Goal: Task Accomplishment & Management: Complete application form

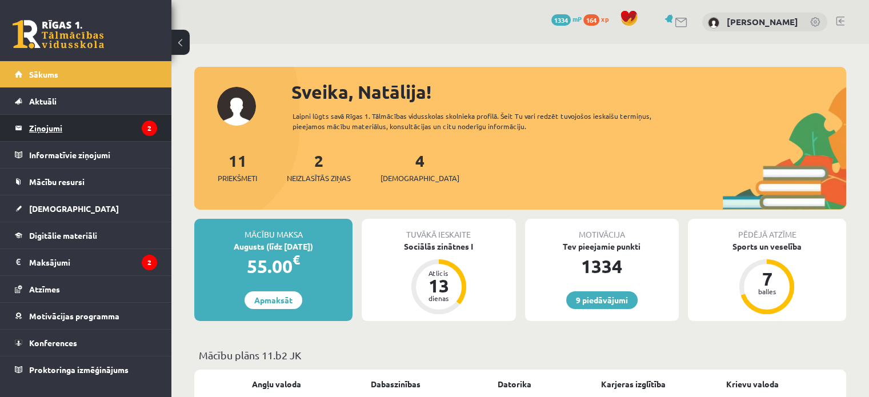
click at [132, 118] on legend "Ziņojumi 2" at bounding box center [93, 128] width 128 height 26
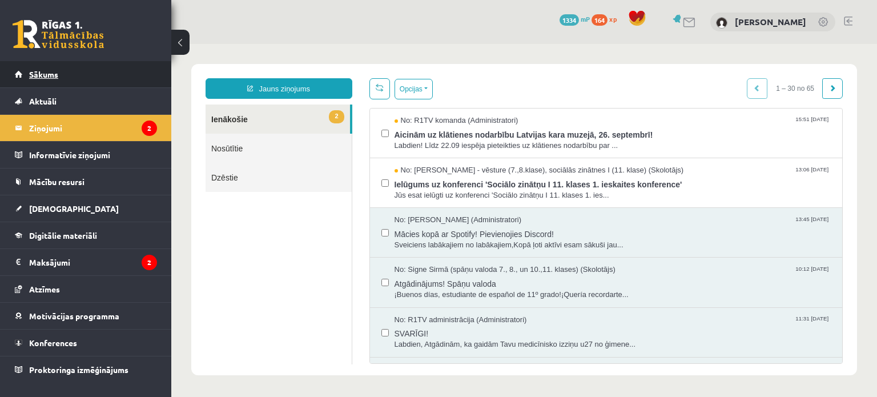
click at [40, 72] on span "Sākums" at bounding box center [43, 74] width 29 height 10
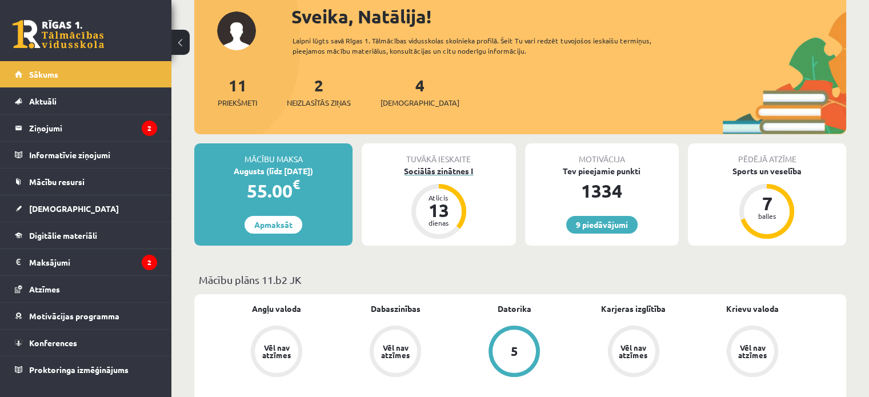
scroll to position [95, 0]
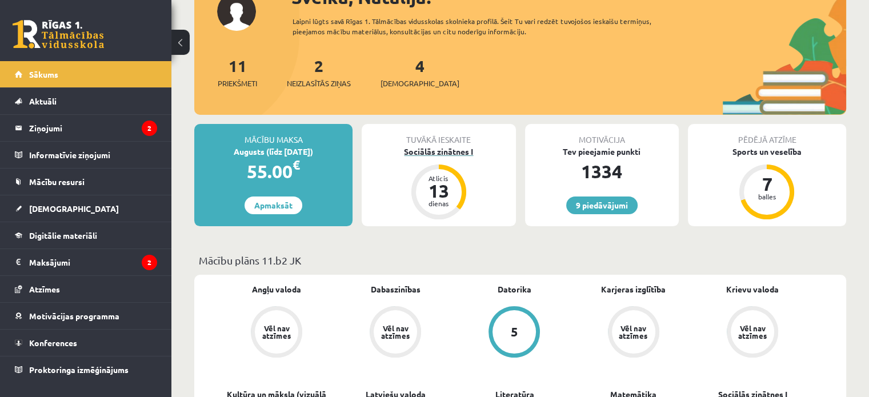
click at [437, 153] on div "Sociālās zinātnes I" at bounding box center [439, 152] width 154 height 12
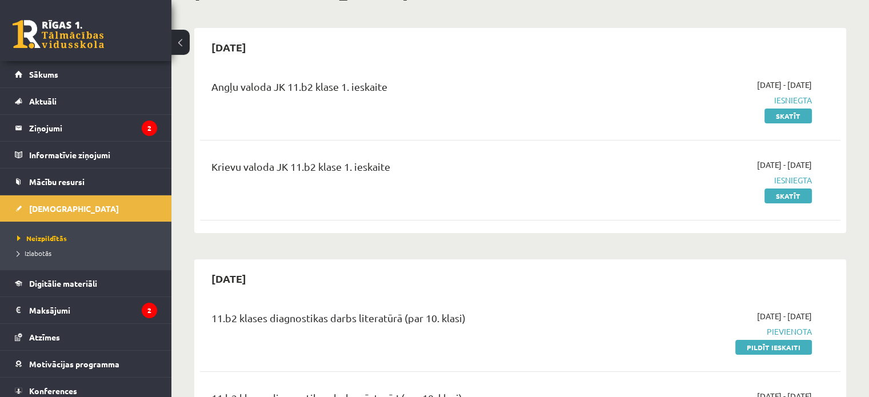
scroll to position [190, 0]
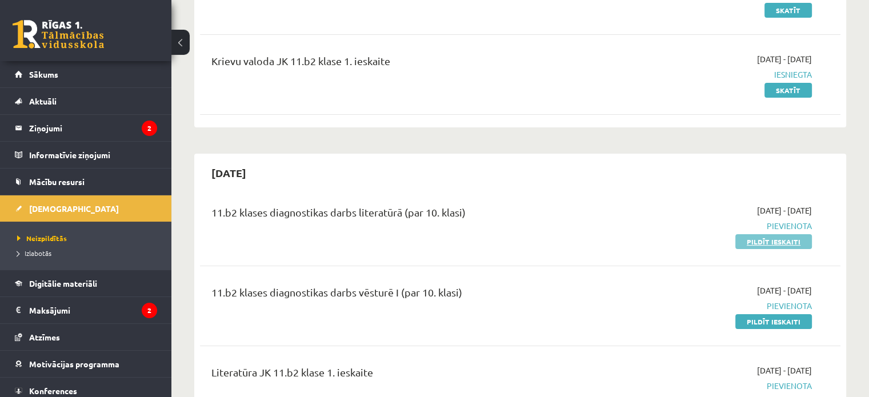
click at [760, 240] on link "Pildīt ieskaiti" at bounding box center [773, 241] width 77 height 15
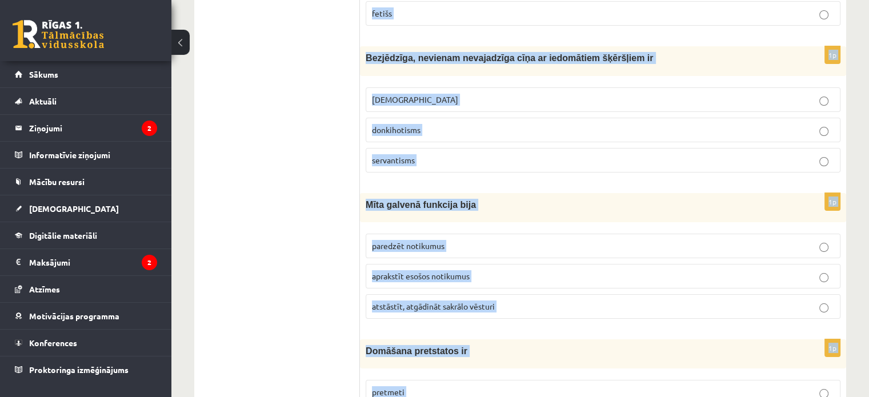
scroll to position [4353, 0]
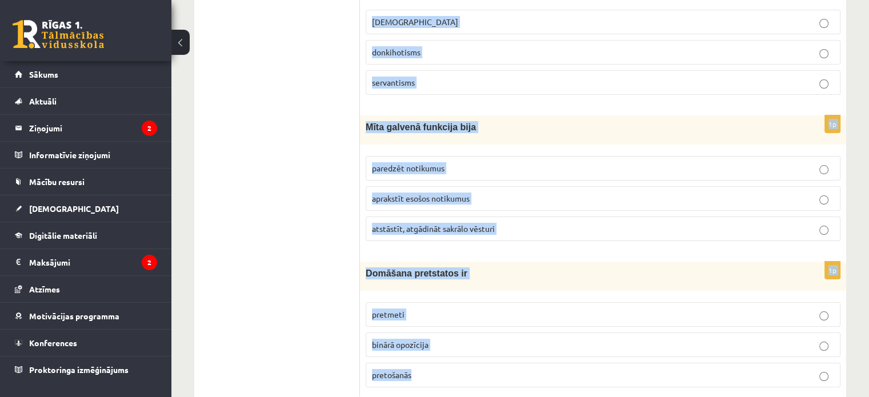
drag, startPoint x: 366, startPoint y: 130, endPoint x: 601, endPoint y: 415, distance: 369.3
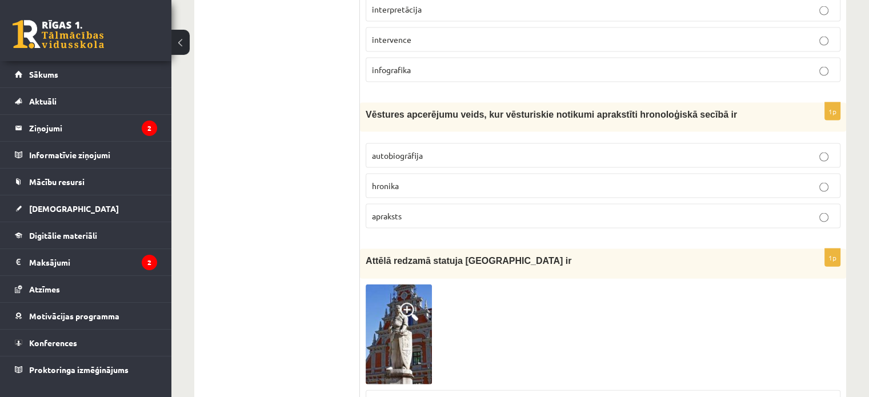
scroll to position [2448, 0]
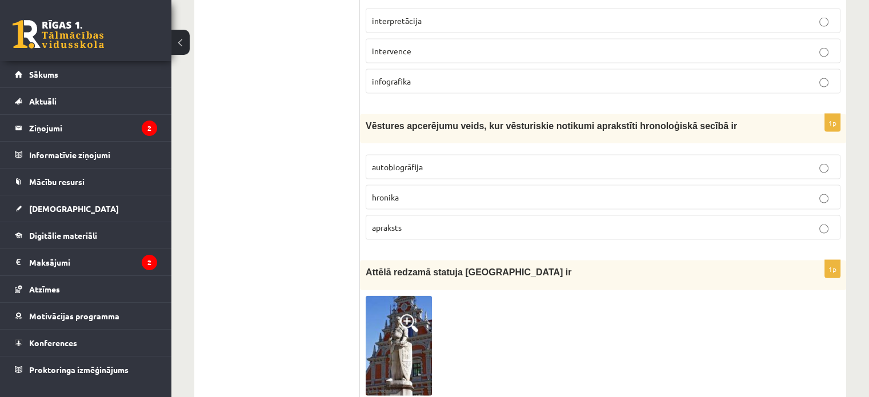
drag, startPoint x: 443, startPoint y: 240, endPoint x: 332, endPoint y: 107, distance: 173.2
click at [332, 107] on div "**********" at bounding box center [520, 28] width 652 height 4567
click at [320, 211] on ul "Tests Izvērtējums!" at bounding box center [283, 29] width 154 height 4544
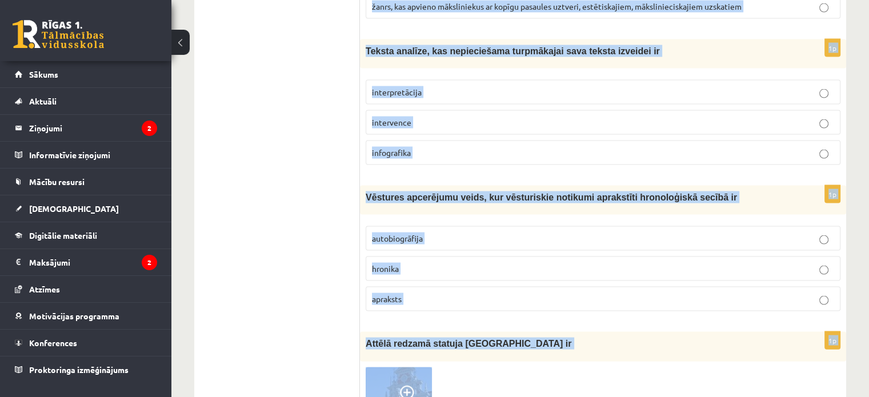
scroll to position [2399, 0]
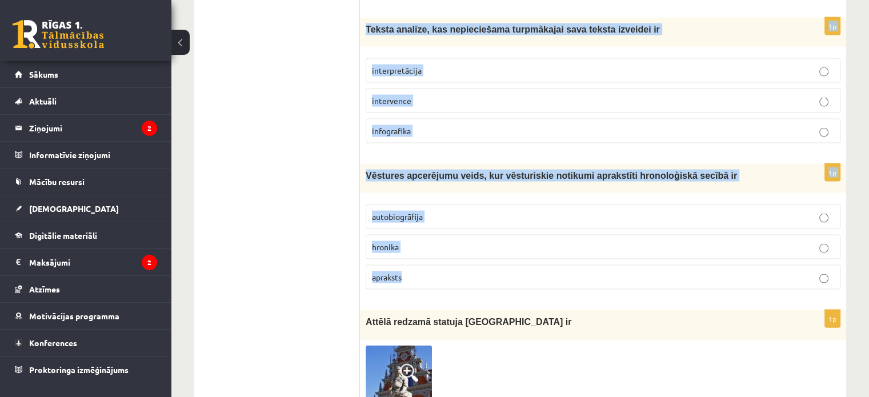
drag, startPoint x: 363, startPoint y: 229, endPoint x: 531, endPoint y: 269, distance: 172.6
click at [531, 269] on form "1p Viduslaiku mākslā dominēja reliģisks saturs baznīcas mūzika un glezniecība v…" at bounding box center [602, 79] width 463 height 4544
copy form "Viduslaiku mākslā dominēja reliģisks saturs baznīcas mūzika un glezniecība visa…"
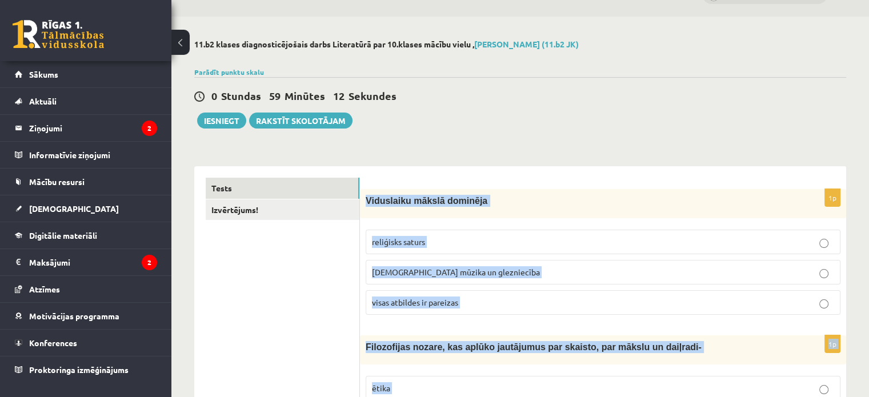
scroll to position [0, 0]
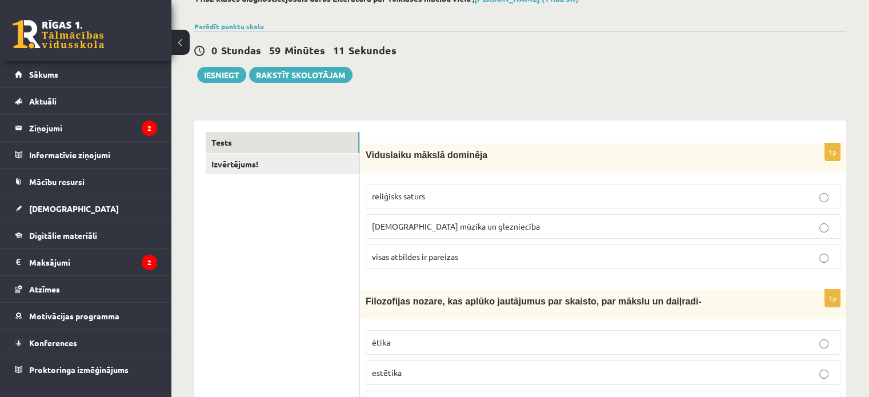
scroll to position [95, 0]
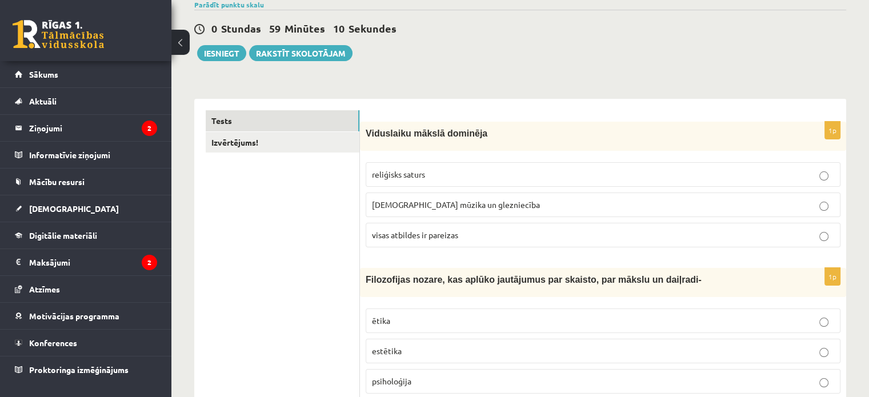
click at [507, 226] on label "visas atbildes ir pareizas" at bounding box center [603, 235] width 475 height 25
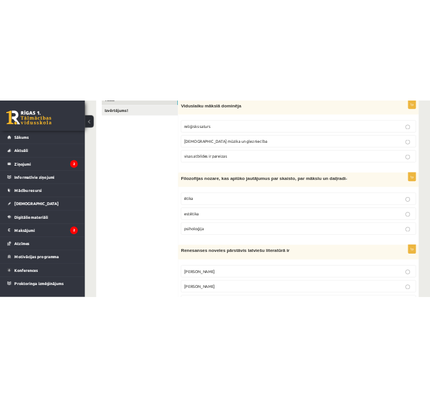
scroll to position [286, 0]
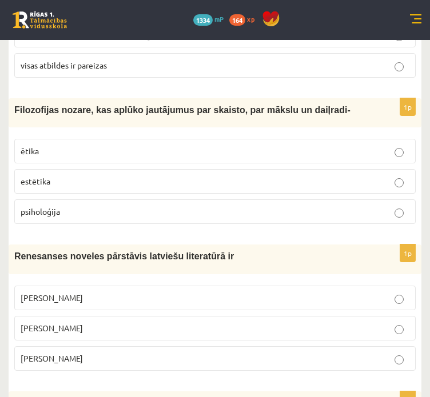
click at [107, 181] on p "estētika" at bounding box center [215, 181] width 388 height 12
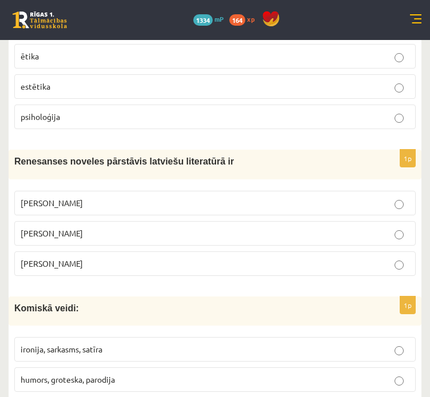
click at [81, 263] on p "Jānis Ezeriņš" at bounding box center [215, 264] width 388 height 12
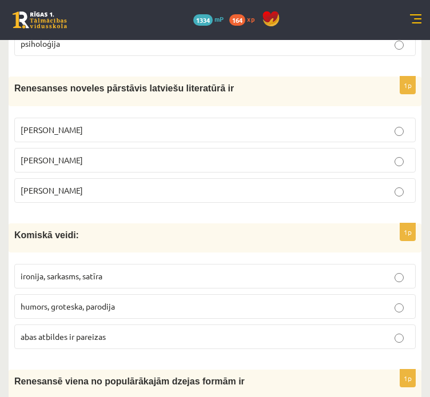
scroll to position [476, 0]
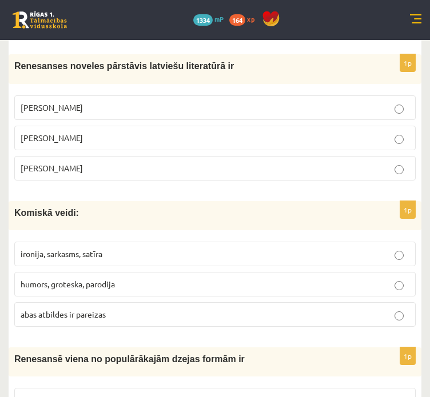
click at [154, 302] on label "abas atbildes ir pareizas" at bounding box center [214, 314] width 401 height 25
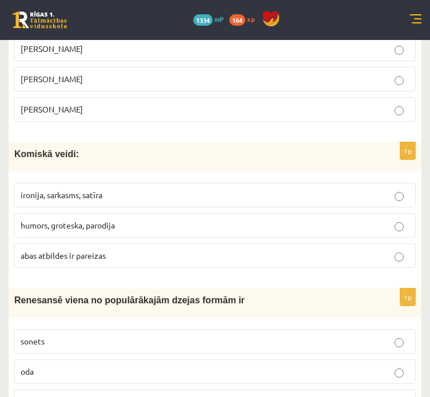
scroll to position [571, 0]
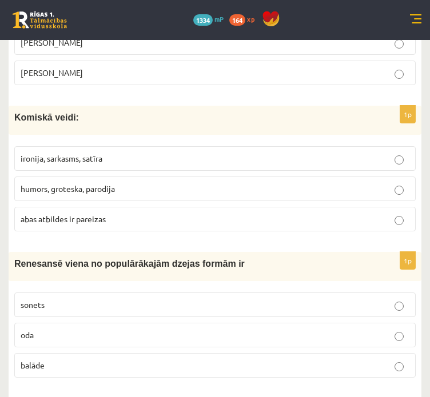
click at [98, 299] on p "sonets" at bounding box center [215, 305] width 388 height 12
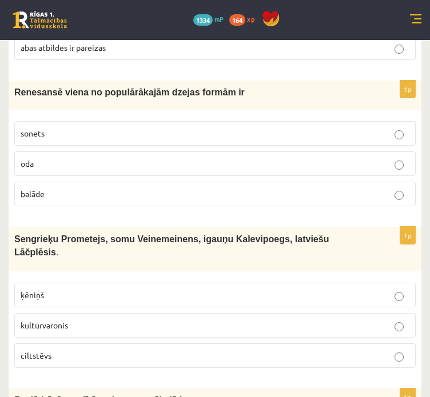
scroll to position [761, 0]
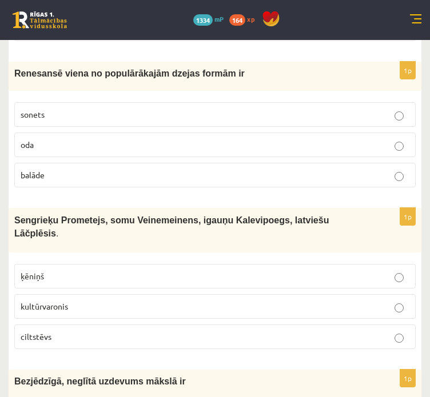
click at [67, 301] on span "kultūrvaronis" at bounding box center [44, 306] width 47 height 10
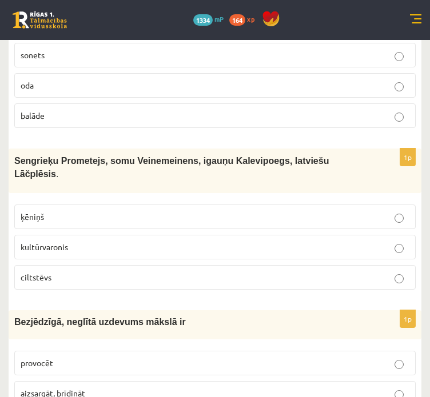
scroll to position [857, 0]
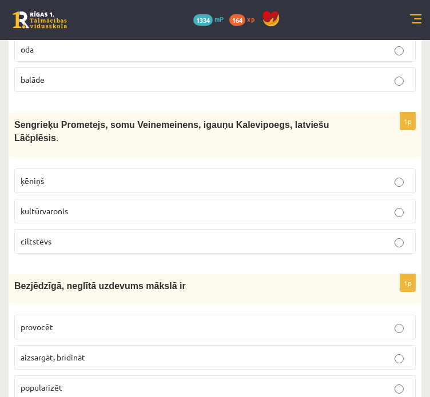
click at [95, 321] on p "provocēt" at bounding box center [215, 327] width 388 height 12
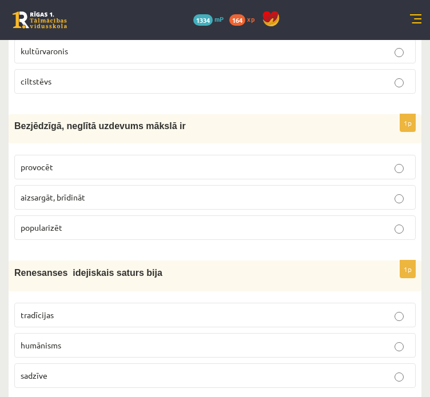
scroll to position [1047, 0]
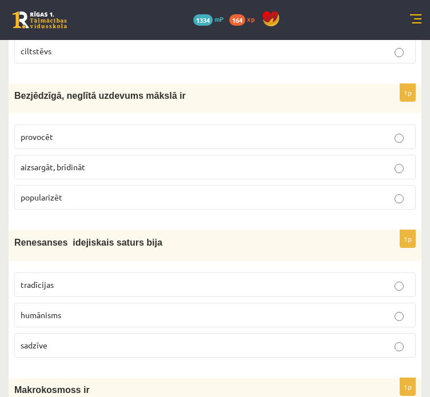
click at [89, 309] on p "humānisms" at bounding box center [215, 315] width 388 height 12
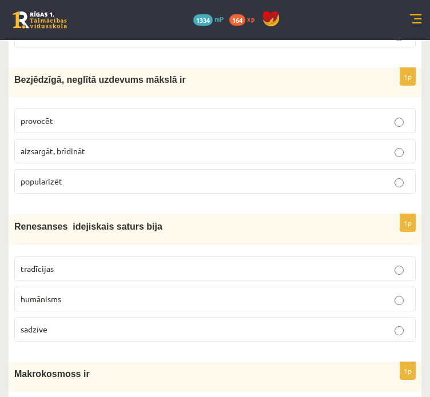
scroll to position [1142, 0]
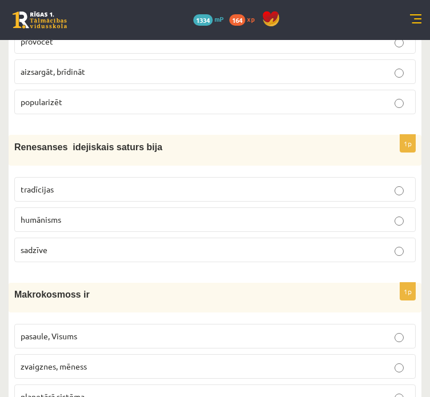
click at [78, 330] on p "pasaule, Visums" at bounding box center [215, 336] width 388 height 12
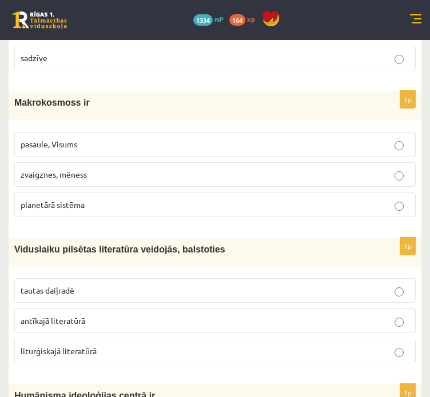
scroll to position [1428, 0]
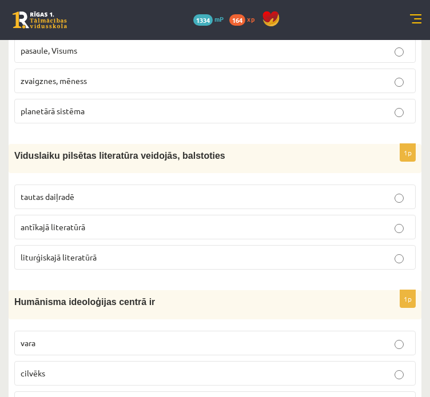
click at [65, 185] on label "tautas daiļradē" at bounding box center [214, 197] width 401 height 25
click at [46, 367] on p "cilvēks" at bounding box center [215, 373] width 388 height 12
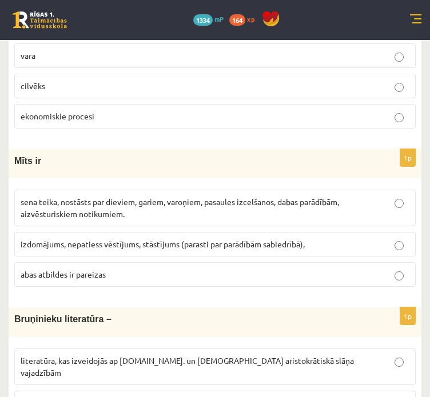
scroll to position [1808, 0]
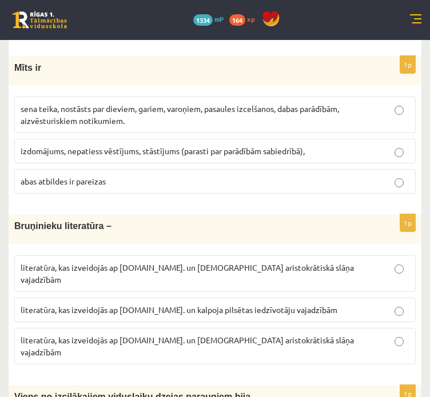
click at [90, 103] on span "sena teika, nostāsts par dieviem, gariem, varoņiem, pasaules izcelšanos, dabas …" at bounding box center [180, 114] width 318 height 22
click at [149, 328] on label "literatūra, kas izveidojās ap 12.gs. un kalpoja aristokrātiskā slāņa vajadzībām" at bounding box center [214, 346] width 401 height 37
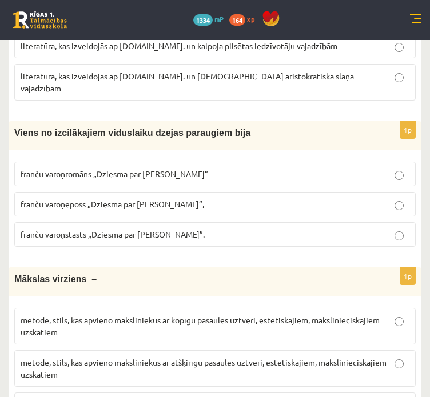
scroll to position [2094, 0]
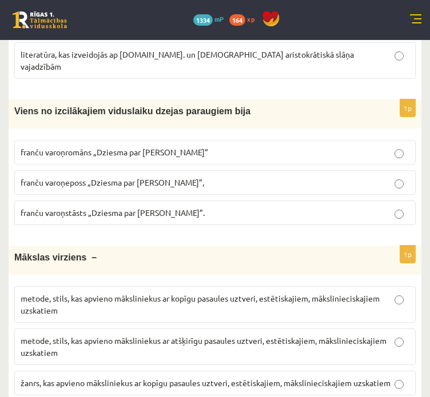
click at [161, 146] on p "franču varoņromāns „Dziesma par Rolandu”" at bounding box center [215, 152] width 388 height 12
click at [186, 207] on p "franču varoņstāsts „Dziesma par Rolandu”." at bounding box center [215, 213] width 388 height 12
click at [199, 170] on label "franču varoņeposs „Dziesma par Rolandu”," at bounding box center [214, 182] width 401 height 25
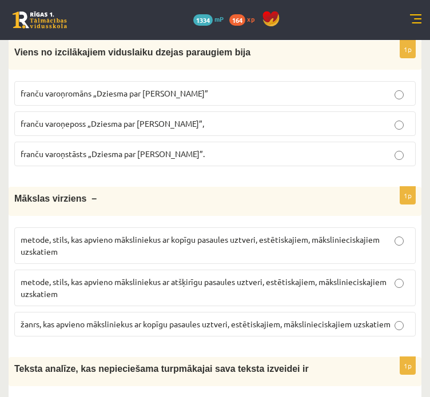
scroll to position [2189, 0]
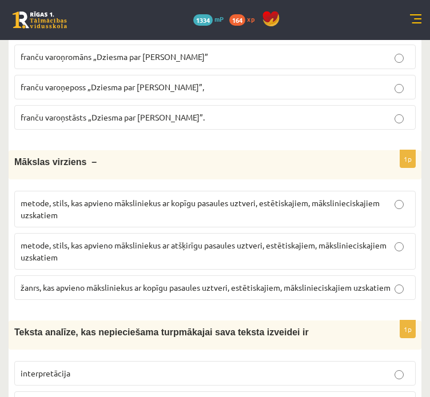
click at [115, 197] on p "metode, stils, kas apvieno māksliniekus ar kopīgu pasaules uztveri, estētiskaji…" at bounding box center [215, 209] width 388 height 24
click at [136, 239] on p "metode, stils, kas apvieno māksliniekus ar atšķirīgu pasaules uztveri, estētisk…" at bounding box center [215, 251] width 388 height 24
click at [130, 185] on fieldset "metode, stils, kas apvieno māksliniekus ar kopīgu pasaules uztveri, estētiskaji…" at bounding box center [214, 244] width 401 height 118
click at [164, 191] on label "metode, stils, kas apvieno māksliniekus ar kopīgu pasaules uztveri, estētiskaji…" at bounding box center [214, 209] width 401 height 37
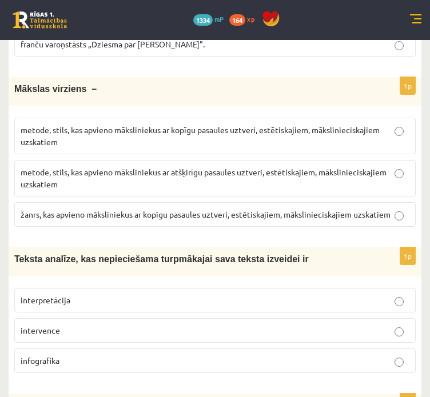
scroll to position [2285, 0]
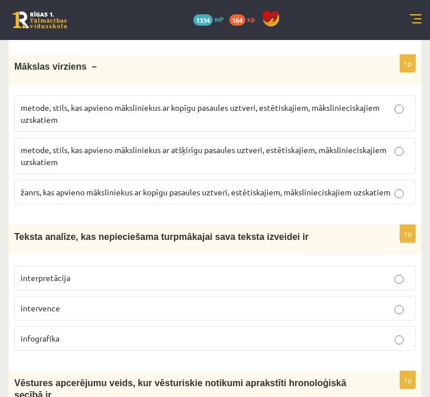
click at [99, 266] on label "interpretācija" at bounding box center [214, 278] width 401 height 25
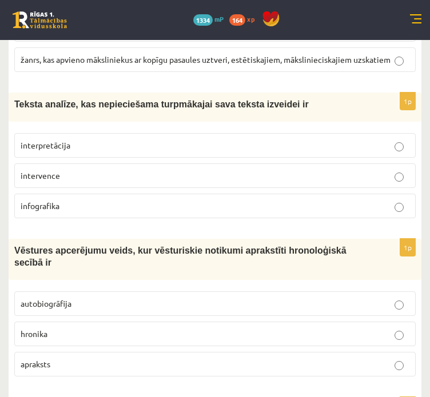
scroll to position [2475, 0]
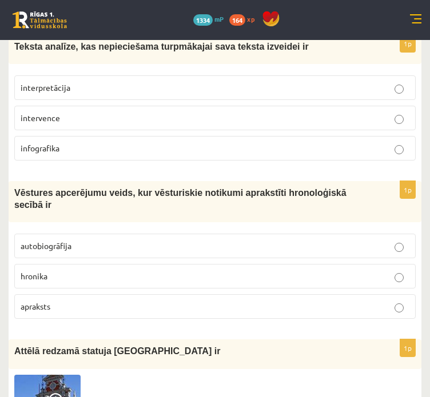
click at [122, 240] on p "autobiogrāfija" at bounding box center [215, 246] width 388 height 12
click at [106, 294] on label "apraksts" at bounding box center [214, 306] width 401 height 25
drag, startPoint x: 78, startPoint y: 208, endPoint x: 72, endPoint y: 208, distance: 6.3
click at [77, 264] on label "hronika" at bounding box center [214, 276] width 401 height 25
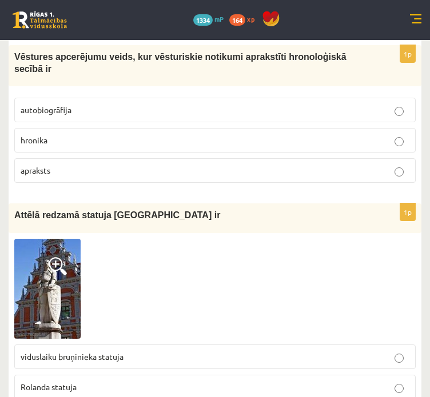
scroll to position [2665, 0]
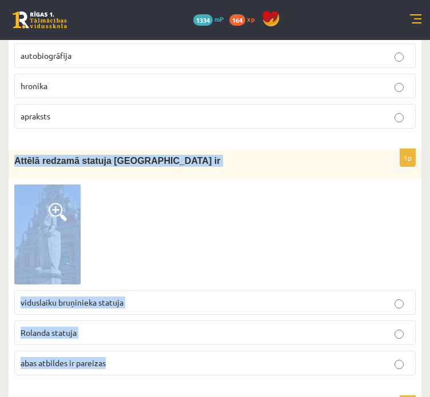
drag, startPoint x: 11, startPoint y: 98, endPoint x: 149, endPoint y: 306, distance: 249.4
click at [149, 306] on div "1p Attēlā redzamā statuja Rīgā ir viduslaiku bruņinieka statuja Rolanda statuja…" at bounding box center [215, 266] width 412 height 235
copy div "Attēlā redzamā statuja Rīgā ir viduslaiku bruņinieka statuja Rolanda statuja ab…"
click at [257, 327] on p "Rolanda statuja" at bounding box center [215, 333] width 388 height 12
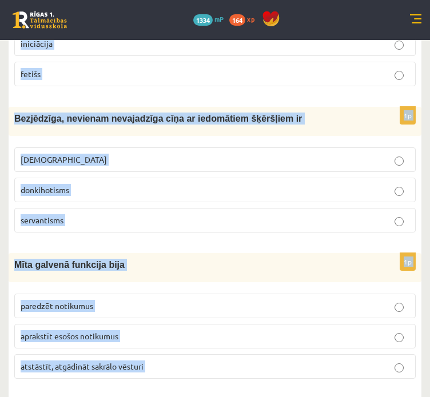
scroll to position [4407, 0]
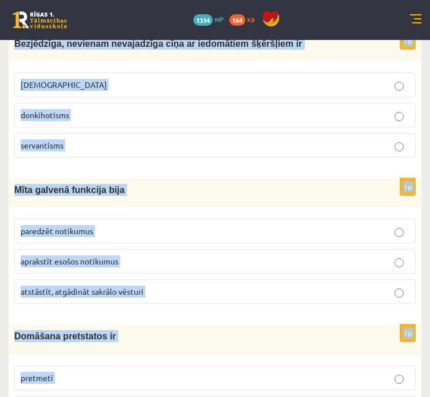
drag, startPoint x: 9, startPoint y: 151, endPoint x: 253, endPoint y: 353, distance: 316.8
copy form "Latviešu literatūrā vairāk pazīstams ir tautiskā romantisma laika dzejnieka And…"
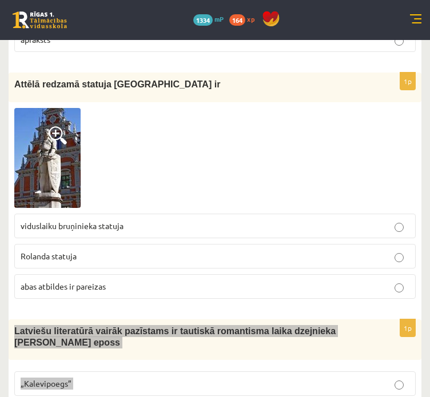
scroll to position [2788, 0]
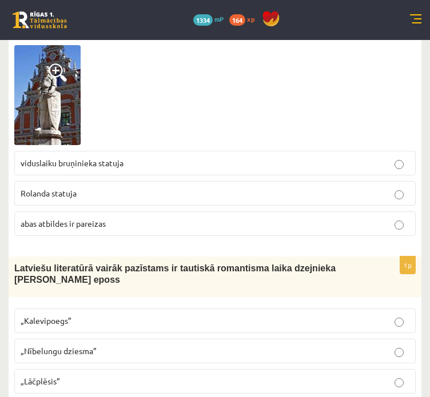
scroll to position [2883, 0]
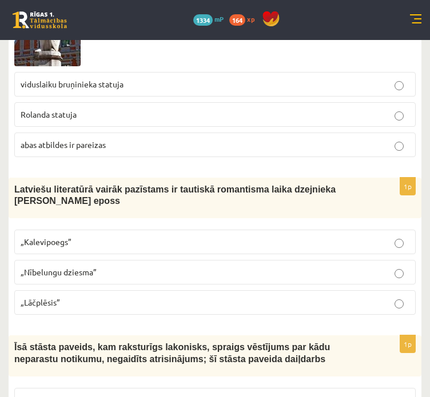
click at [57, 297] on span "„Lāčplēsis”" at bounding box center [40, 302] width 39 height 10
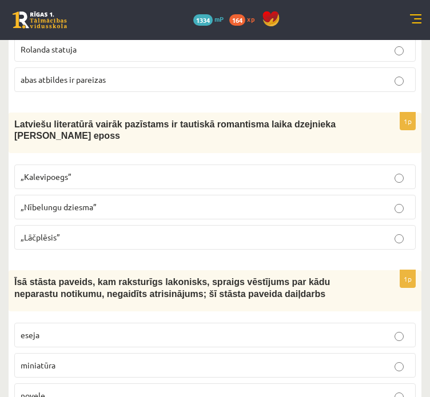
scroll to position [2979, 0]
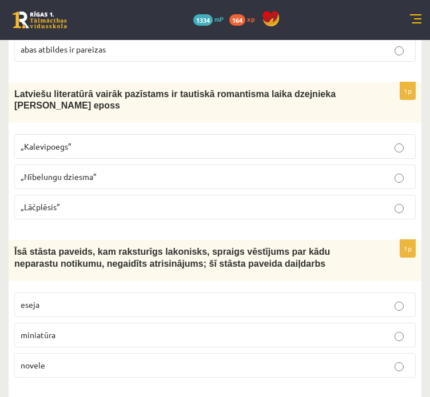
click at [94, 353] on label "novele" at bounding box center [214, 365] width 401 height 25
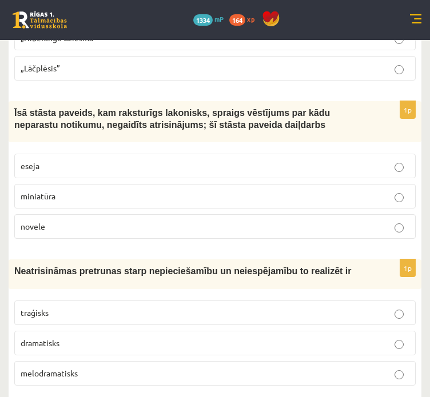
scroll to position [3169, 0]
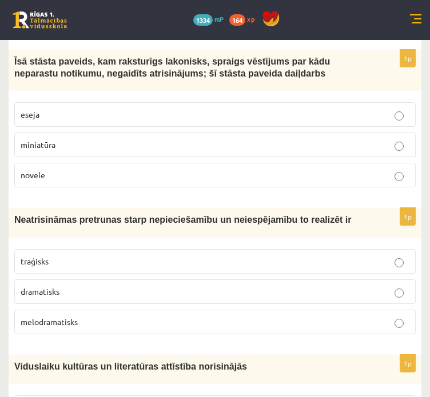
click at [98, 255] on p "traģisks" at bounding box center [215, 261] width 388 height 12
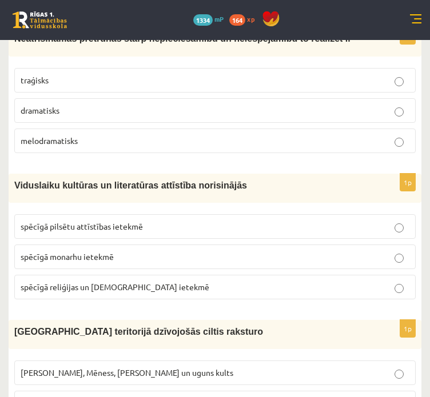
scroll to position [3359, 0]
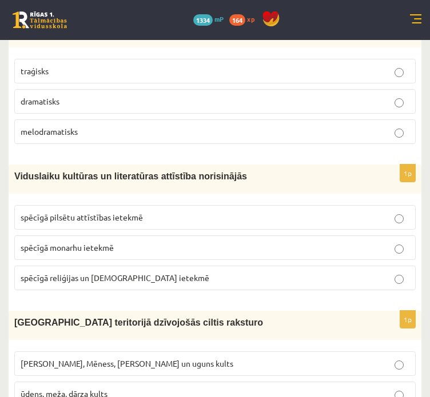
click at [115, 272] on p "spēcīgā reliģijas un baznīcas ietekmē" at bounding box center [215, 278] width 388 height 12
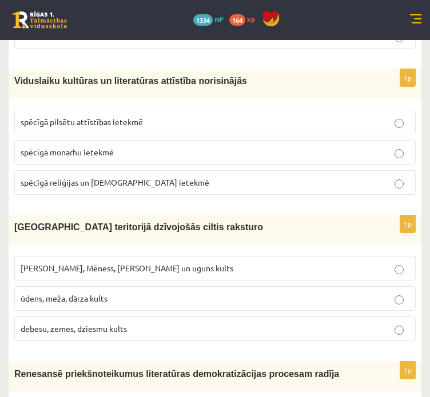
click at [127, 263] on span "Saules, Mēness, Pērkona un uguns kults" at bounding box center [127, 268] width 212 height 10
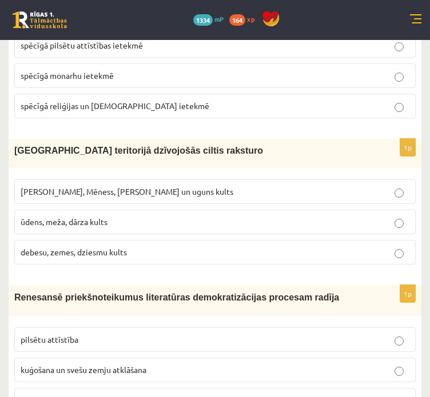
scroll to position [3550, 0]
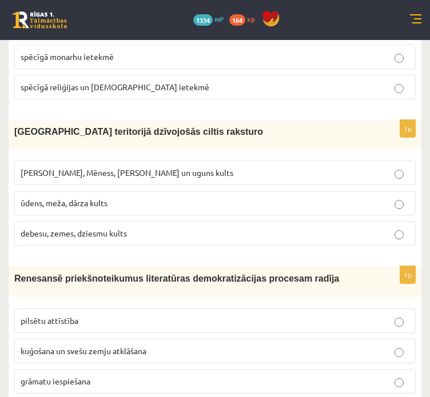
click at [66, 376] on span "grāmatu iespiešana" at bounding box center [56, 381] width 70 height 10
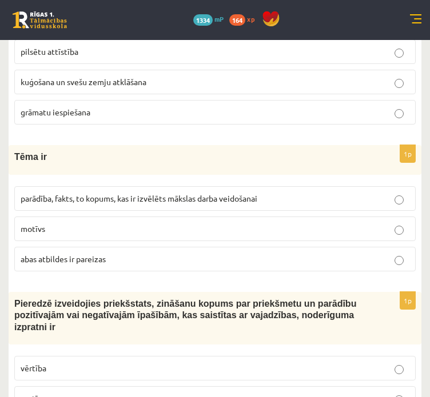
scroll to position [3836, 0]
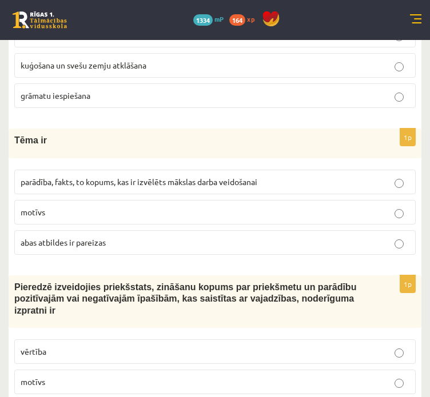
click at [89, 177] on span "parādība, fakts, to kopums, kas ir izvēlēts mākslas darba veidošanai" at bounding box center [139, 182] width 236 height 10
click at [118, 339] on label "vērtība" at bounding box center [214, 351] width 401 height 25
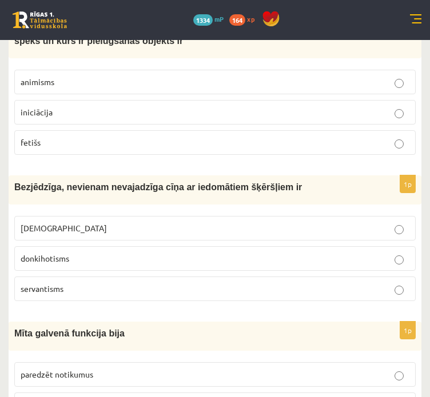
scroll to position [4316, 0]
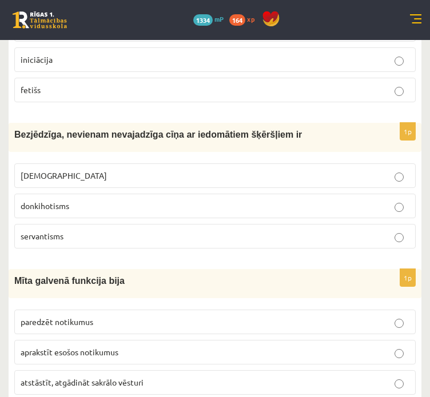
click at [73, 200] on p "donkihotisms" at bounding box center [215, 206] width 388 height 12
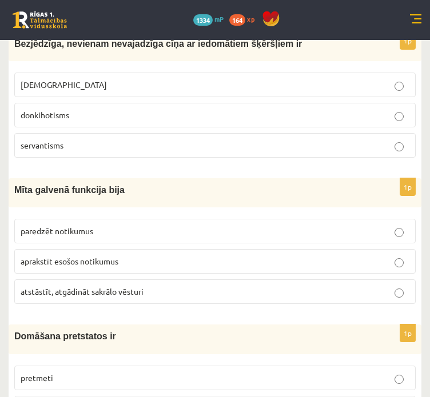
click at [102, 286] on span "atstāstīt, atgādināt sakrālo vēsturi" at bounding box center [82, 291] width 123 height 10
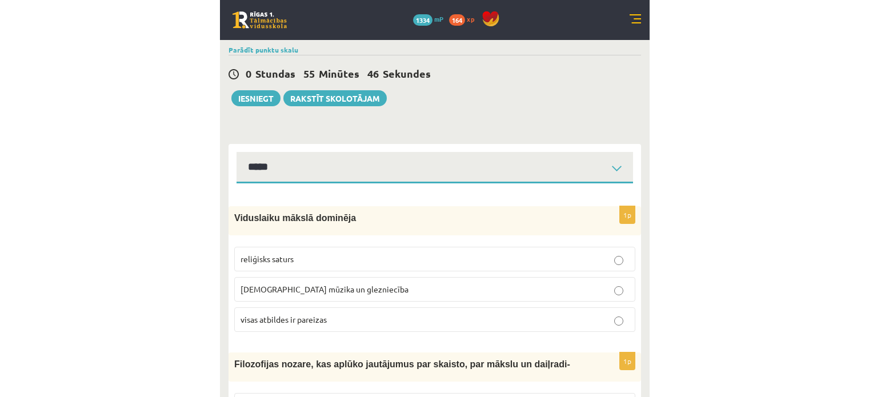
scroll to position [0, 0]
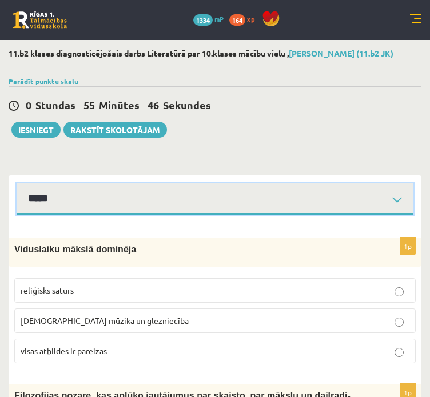
click at [115, 194] on select "**********" at bounding box center [215, 198] width 396 height 31
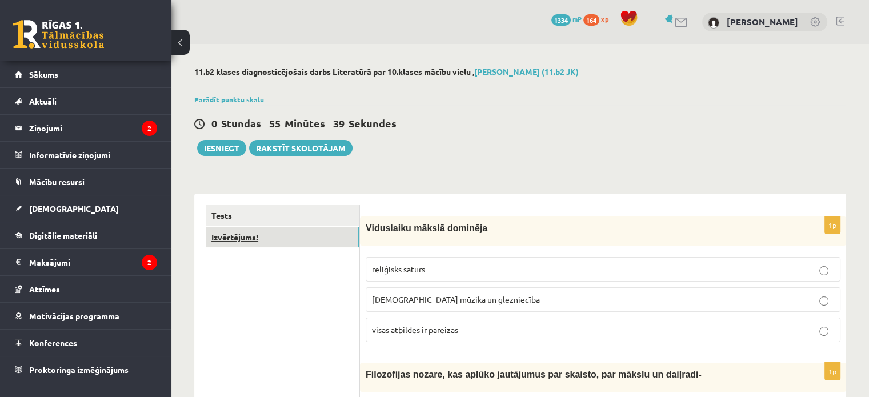
click at [249, 228] on link "Izvērtējums!" at bounding box center [283, 237] width 154 height 21
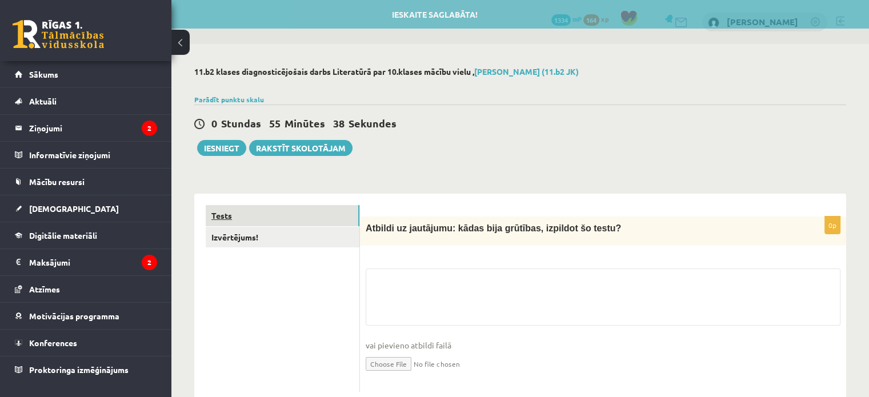
click at [252, 215] on link "Tests" at bounding box center [283, 215] width 154 height 21
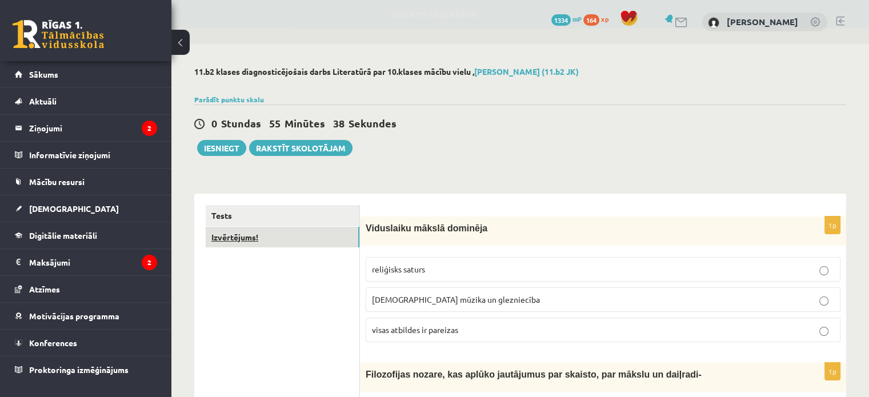
click at [254, 240] on link "Izvērtējums!" at bounding box center [283, 237] width 154 height 21
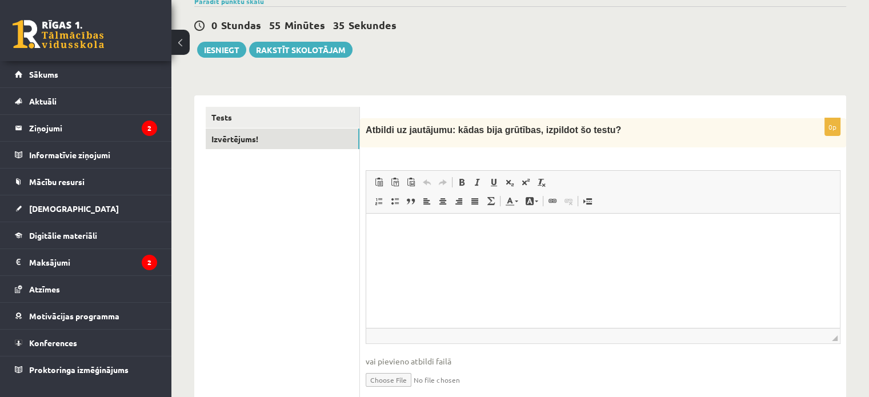
scroll to position [143, 0]
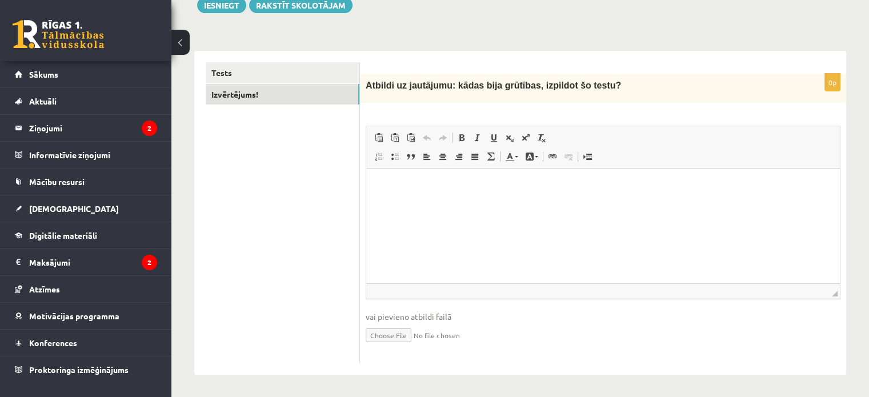
click at [459, 204] on html at bounding box center [603, 186] width 474 height 35
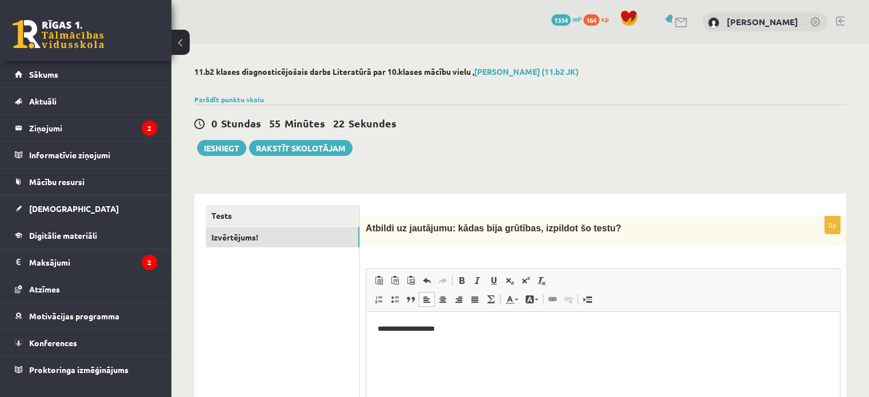
scroll to position [0, 0]
click at [319, 204] on div "Tests Izvērtējums!" at bounding box center [277, 356] width 166 height 324
click at [318, 211] on link "Tests" at bounding box center [283, 215] width 154 height 21
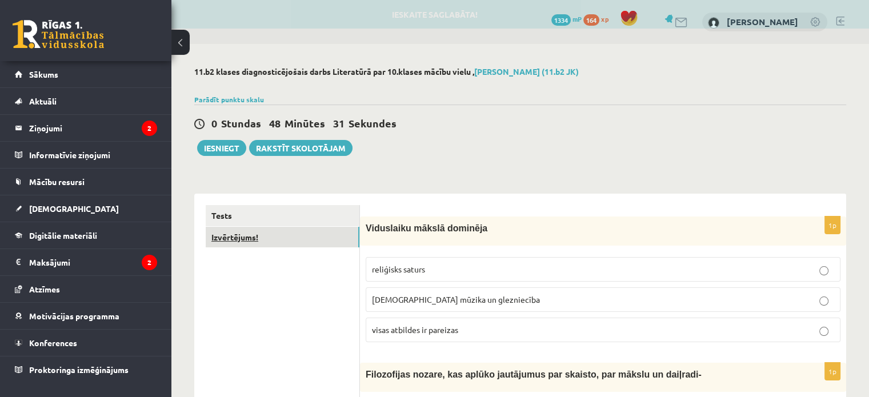
click at [290, 235] on link "Izvērtējums!" at bounding box center [283, 237] width 154 height 21
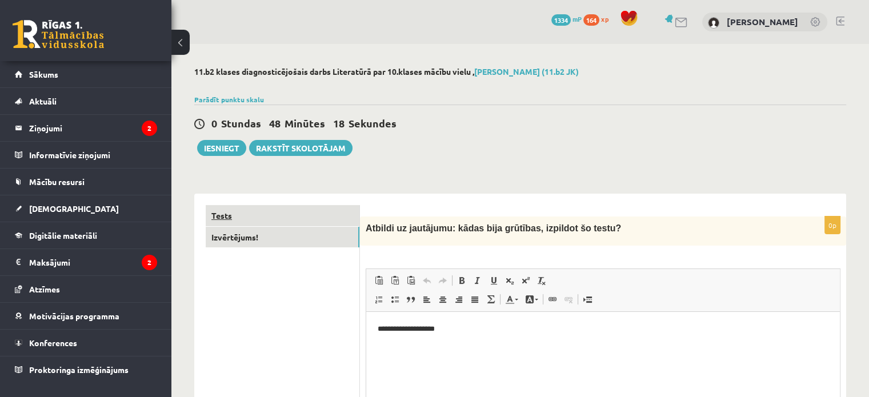
click at [276, 215] on link "Tests" at bounding box center [283, 215] width 154 height 21
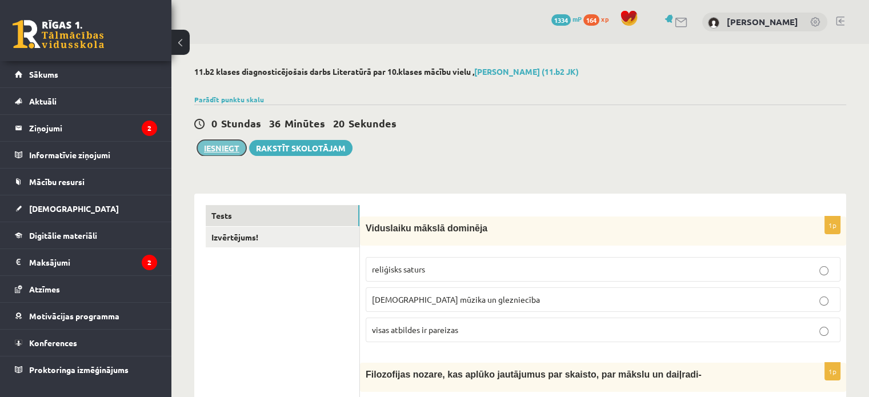
click at [239, 147] on button "Iesniegt" at bounding box center [221, 148] width 49 height 16
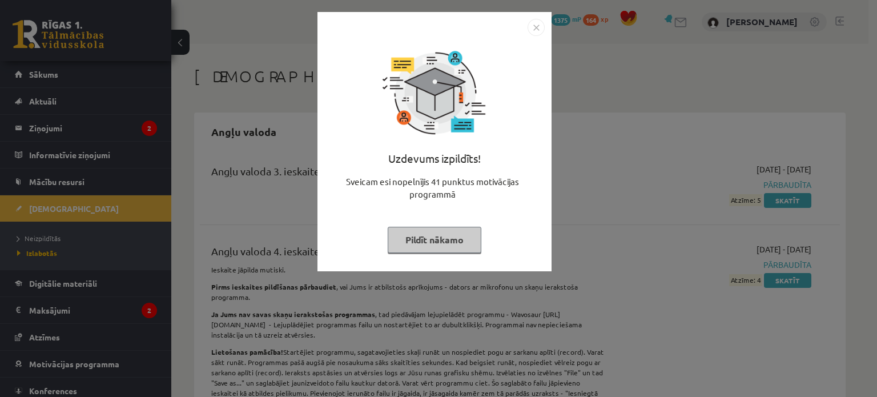
click at [435, 234] on button "Pildīt nākamo" at bounding box center [435, 240] width 94 height 26
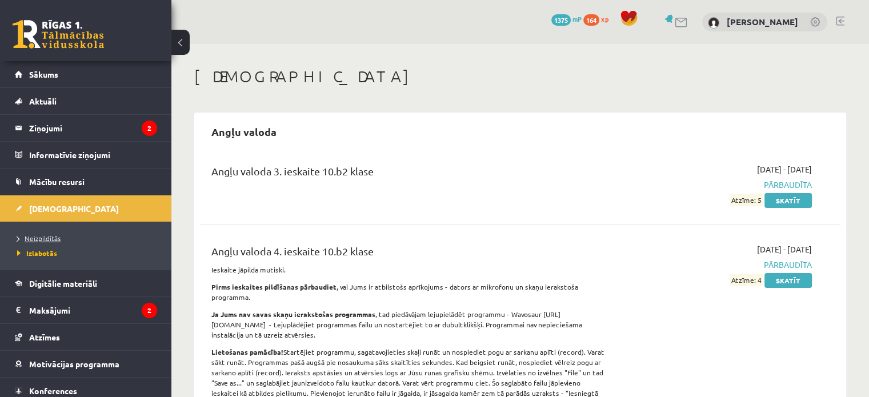
click at [35, 238] on span "Neizpildītās" at bounding box center [38, 238] width 43 height 9
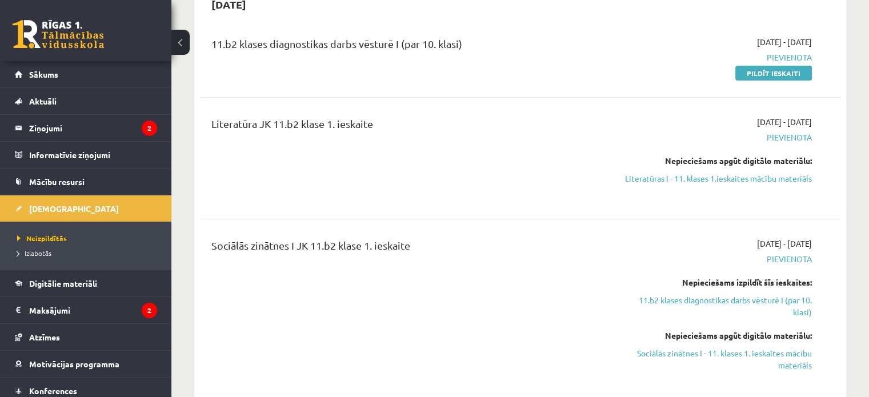
scroll to position [380, 0]
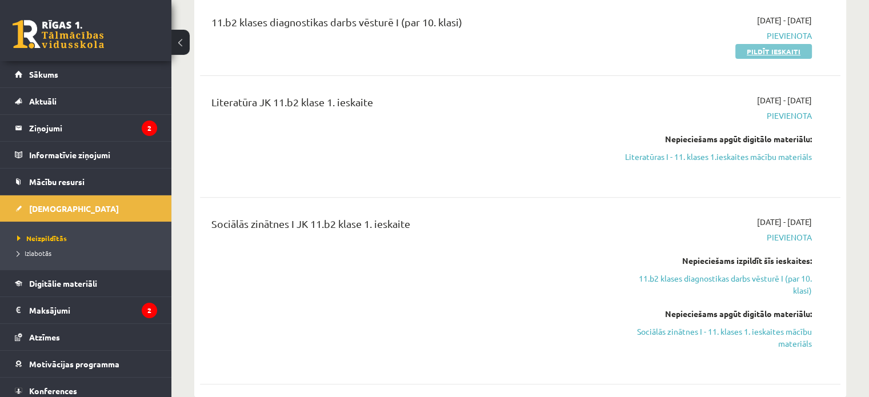
click at [795, 50] on link "Pildīt ieskaiti" at bounding box center [773, 51] width 77 height 15
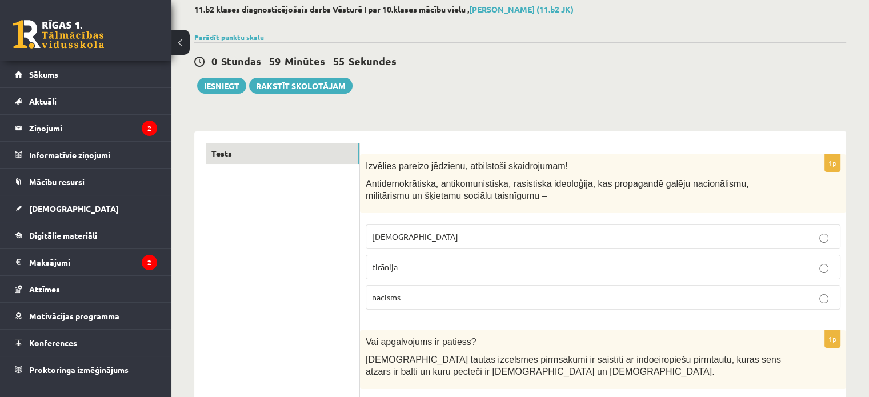
scroll to position [95, 0]
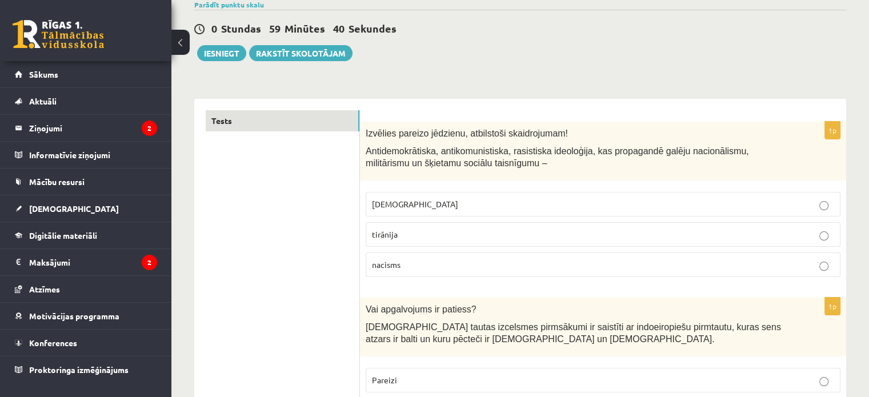
click at [693, 201] on p "[DEMOGRAPHIC_DATA]" at bounding box center [603, 204] width 462 height 12
click at [436, 270] on label "nacisms" at bounding box center [603, 264] width 475 height 25
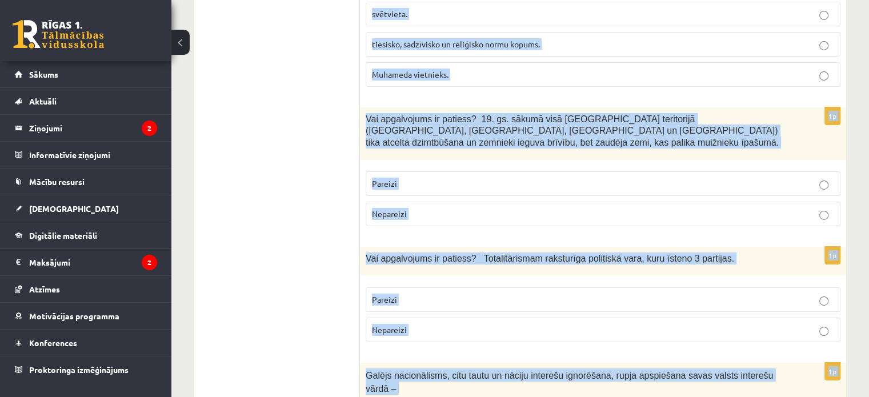
scroll to position [3925, 0]
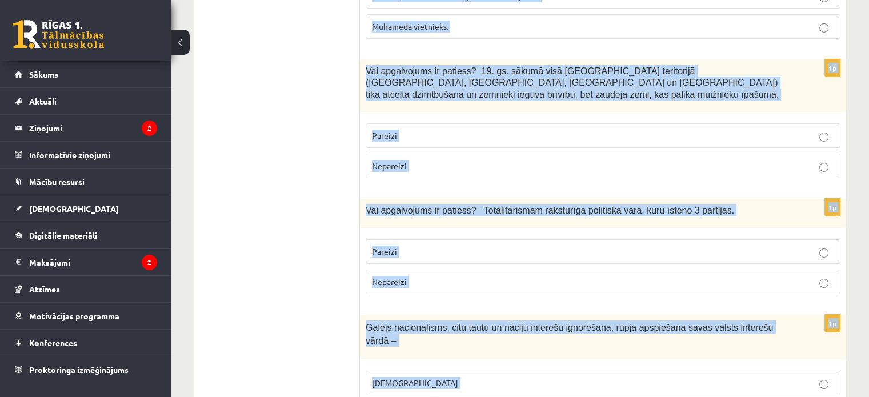
drag, startPoint x: 366, startPoint y: 132, endPoint x: 571, endPoint y: 372, distance: 316.0
copy form "Izvēlies pareizo jēdzienu, atbilstoši skaidrojumam! Antidemokrātiska, antikomun…"
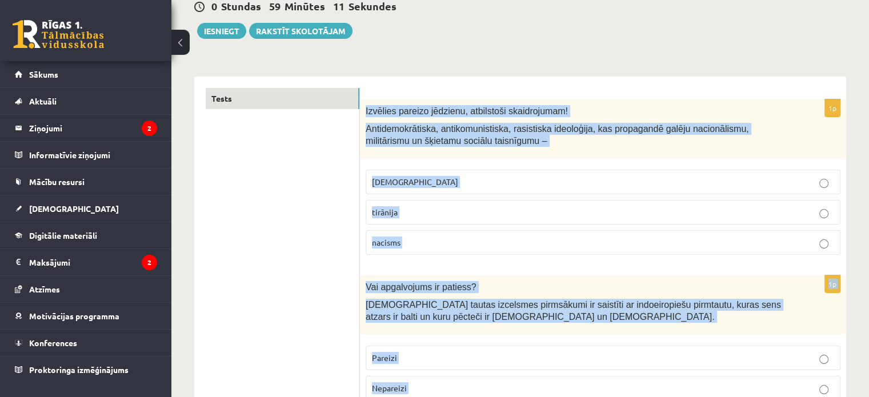
scroll to position [0, 0]
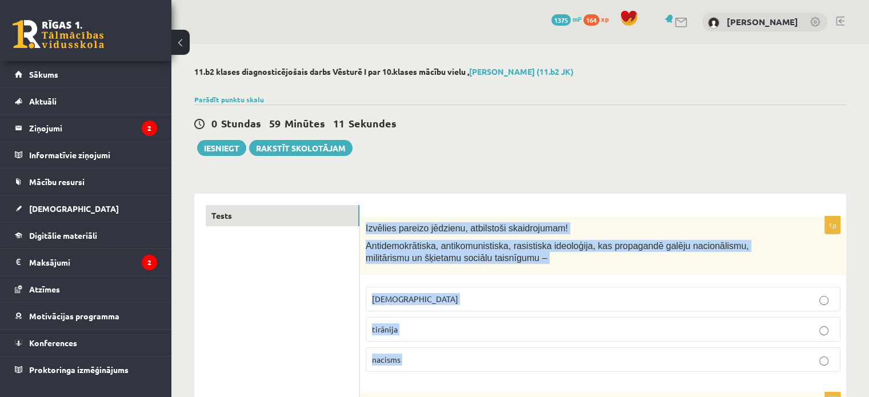
click at [395, 303] on span "fašisms" at bounding box center [415, 299] width 86 height 10
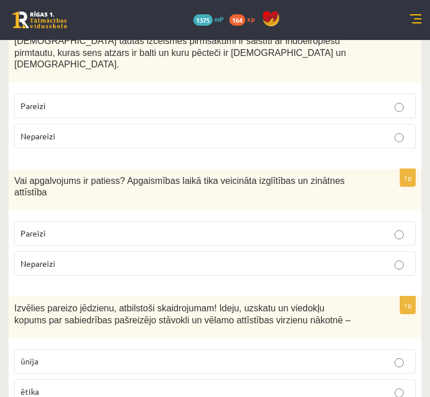
scroll to position [380, 0]
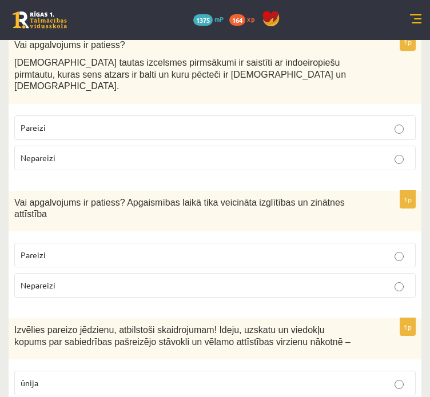
click at [104, 122] on p "Pareizi" at bounding box center [215, 128] width 388 height 12
click at [96, 249] on p "Pareizi" at bounding box center [215, 255] width 388 height 12
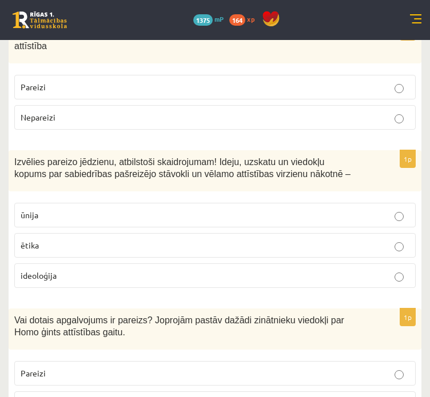
scroll to position [571, 0]
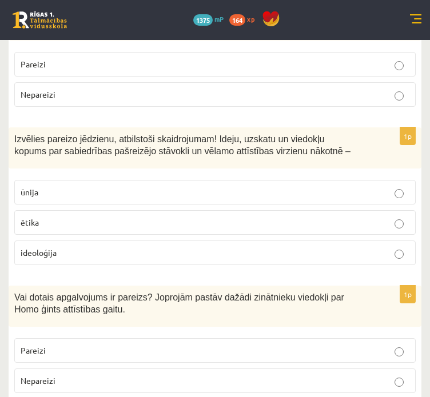
click at [128, 247] on p "ideoloģija" at bounding box center [215, 253] width 388 height 12
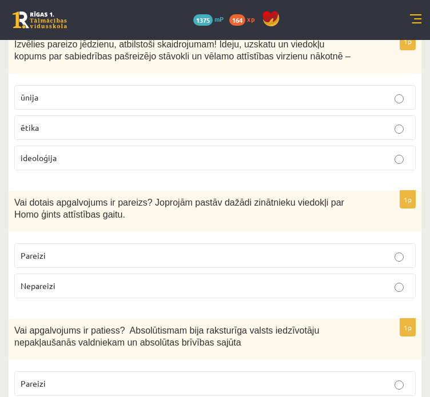
scroll to position [761, 0]
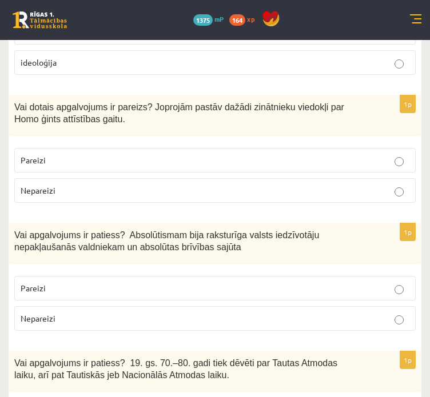
click at [67, 148] on label "Pareizi" at bounding box center [214, 160] width 401 height 25
click at [87, 312] on p "Nepareizi" at bounding box center [215, 318] width 388 height 12
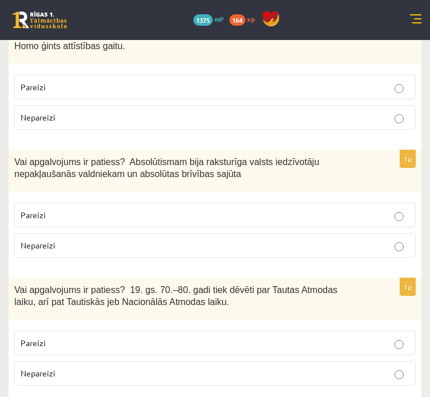
scroll to position [952, 0]
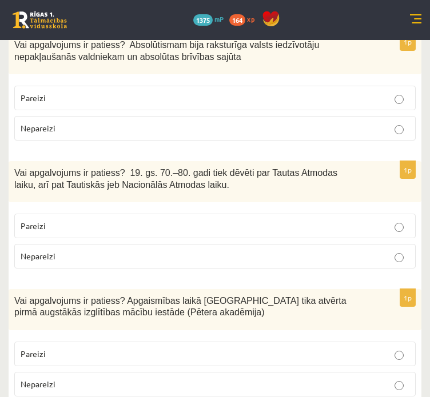
click at [54, 214] on label "Pareizi" at bounding box center [214, 226] width 401 height 25
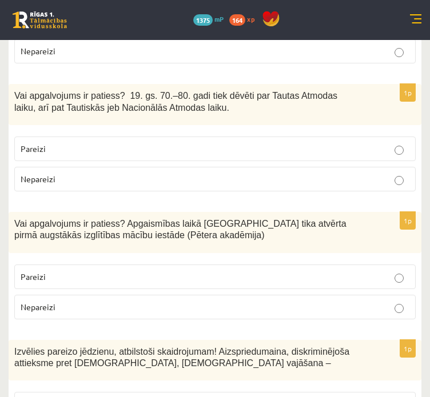
scroll to position [1047, 0]
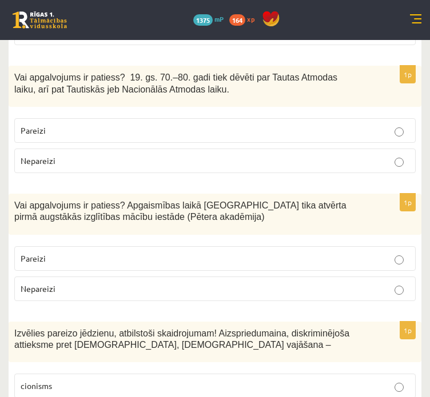
click at [135, 283] on p "Nepareizi" at bounding box center [215, 289] width 388 height 12
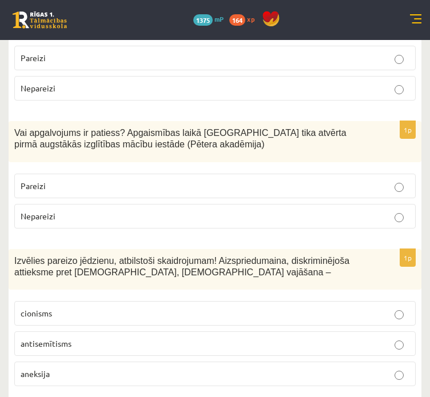
scroll to position [1142, 0]
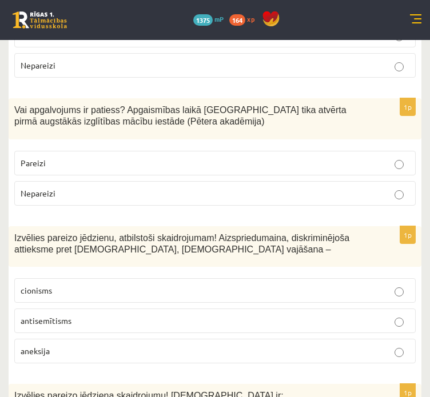
click at [131, 315] on p "antisemītisms" at bounding box center [215, 321] width 388 height 12
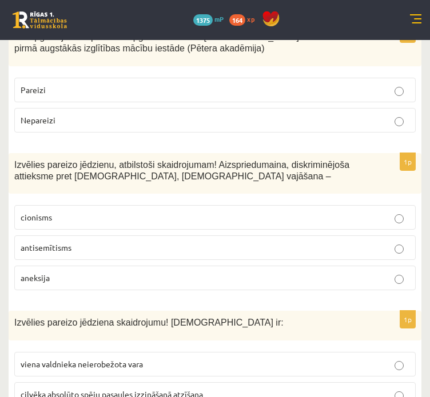
scroll to position [1333, 0]
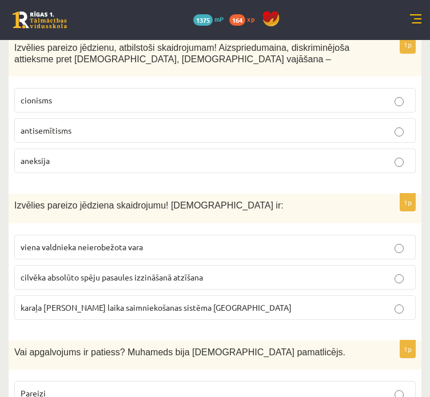
click at [66, 235] on label "viena valdnieka neierobežota vara" at bounding box center [214, 247] width 401 height 25
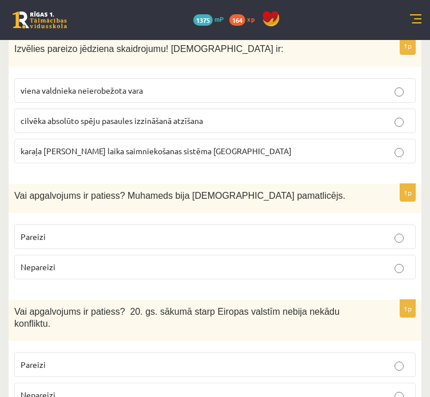
scroll to position [1523, 0]
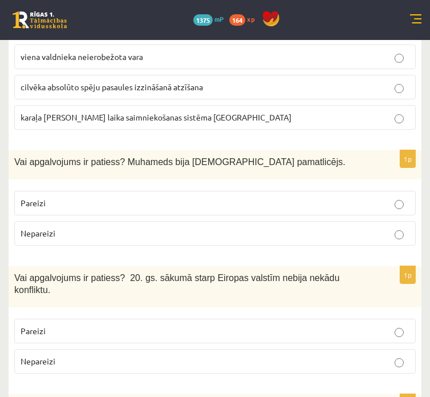
click at [74, 197] on p "Pareizi" at bounding box center [215, 203] width 388 height 12
click at [114, 355] on p "Nepareizi" at bounding box center [215, 361] width 388 height 12
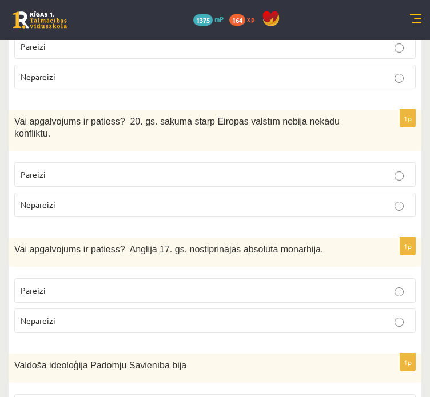
scroll to position [1714, 0]
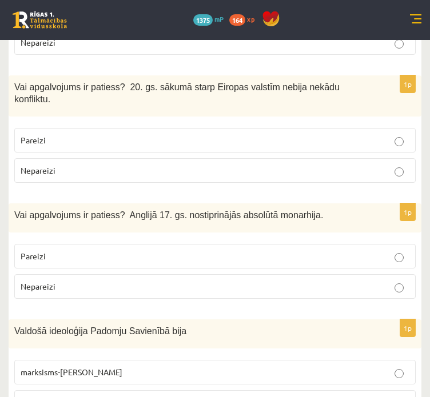
click at [215, 274] on label "Nepareizi" at bounding box center [214, 286] width 401 height 25
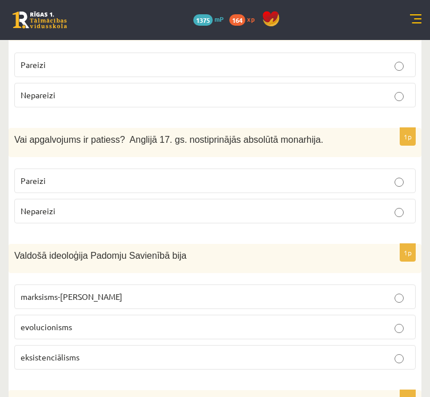
scroll to position [1808, 0]
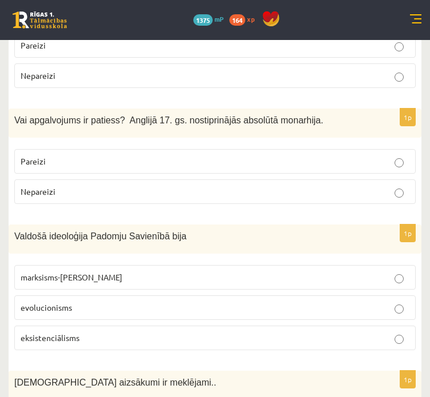
click at [119, 271] on p "marksisms-ļeņinisms" at bounding box center [215, 277] width 388 height 12
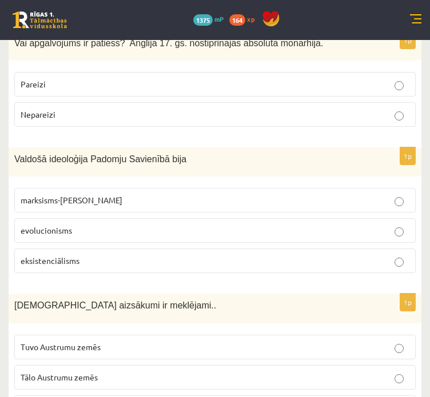
scroll to position [1904, 0]
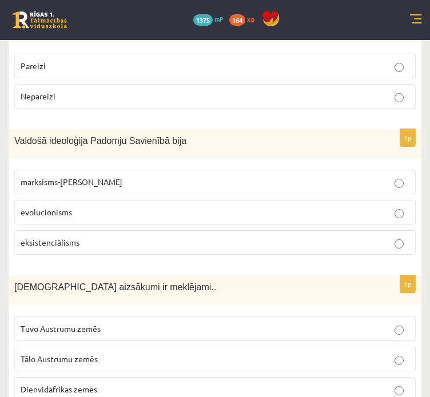
click at [114, 323] on p "Tuvo Austrumu zemēs" at bounding box center [215, 329] width 388 height 12
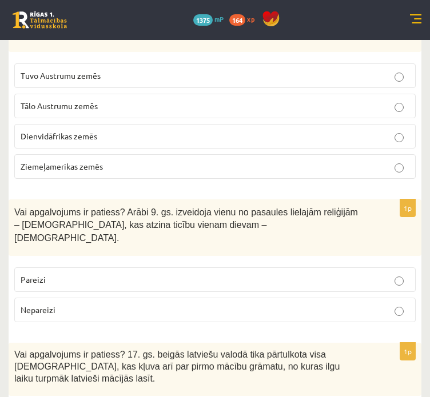
scroll to position [2189, 0]
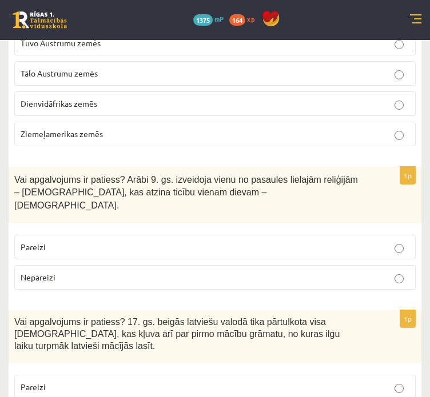
click at [154, 235] on label "Pareizi" at bounding box center [214, 247] width 401 height 25
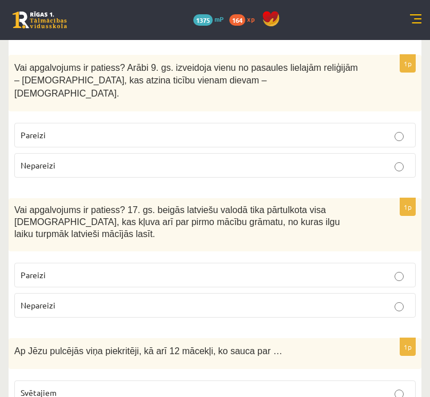
scroll to position [2285, 0]
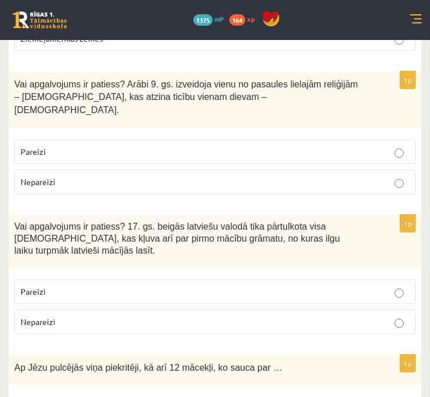
click at [114, 176] on p "Nepareizi" at bounding box center [215, 182] width 388 height 12
click at [137, 286] on p "Pareizi" at bounding box center [215, 292] width 388 height 12
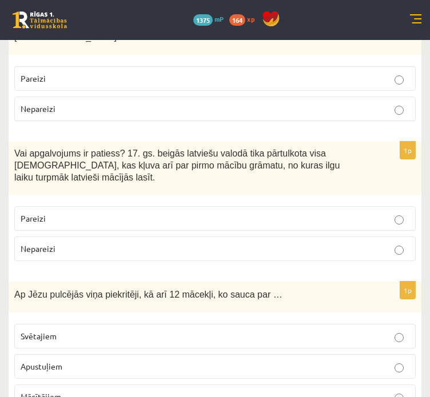
scroll to position [2380, 0]
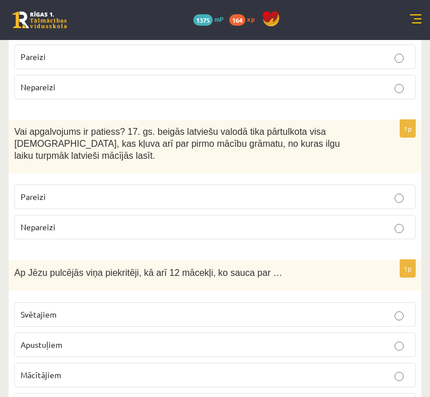
click at [114, 332] on label "Apustuļiem" at bounding box center [214, 344] width 401 height 25
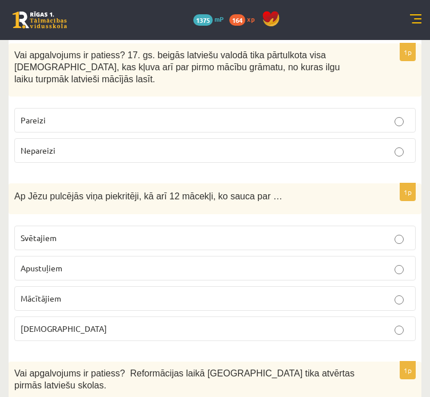
scroll to position [2475, 0]
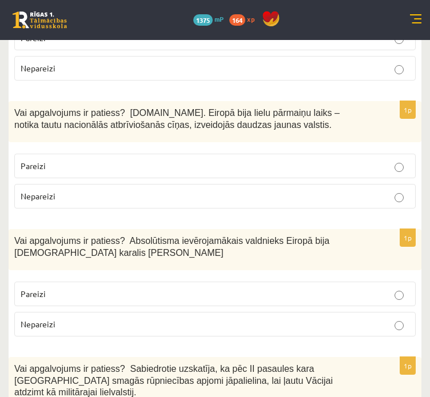
scroll to position [2856, 0]
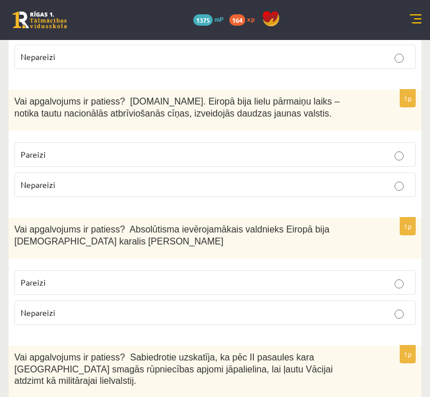
click at [110, 149] on p "Pareizi" at bounding box center [215, 155] width 388 height 12
click at [135, 276] on p "Pareizi" at bounding box center [215, 282] width 388 height 12
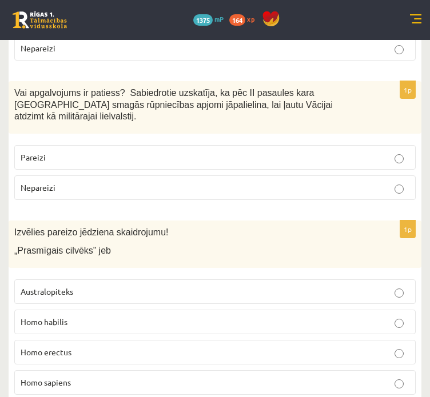
scroll to position [3142, 0]
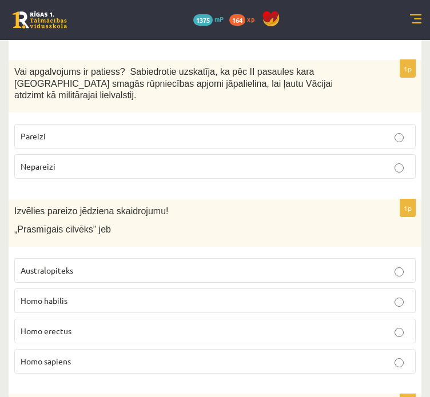
click at [78, 288] on label "Homo habilis" at bounding box center [214, 300] width 401 height 25
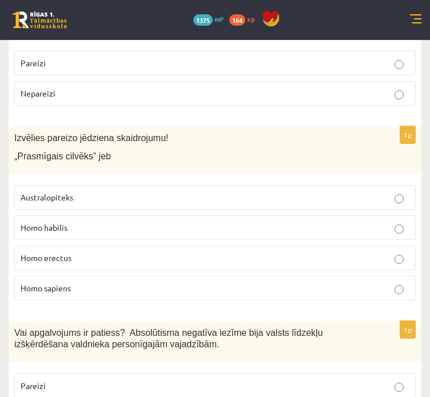
scroll to position [3237, 0]
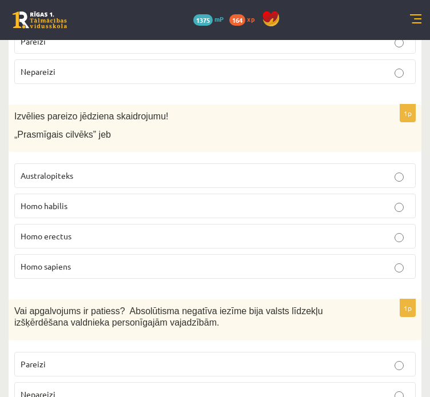
click at [340, 352] on label "Pareizi" at bounding box center [214, 364] width 401 height 25
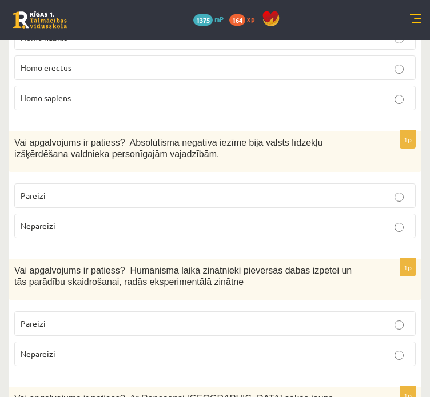
scroll to position [3427, 0]
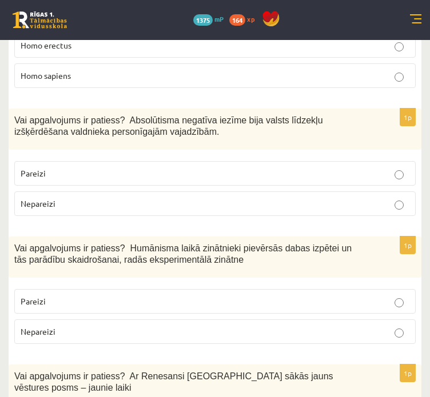
click at [330, 295] on p "Pareizi" at bounding box center [215, 301] width 388 height 12
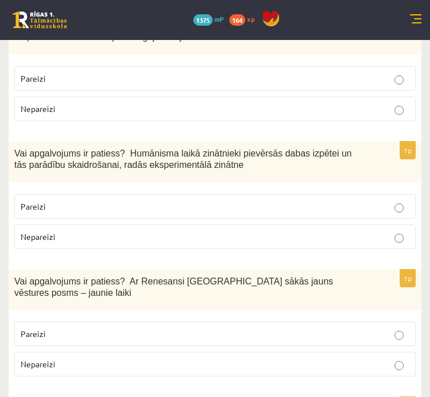
click at [315, 316] on fieldset "Pareizi Nepareizi" at bounding box center [214, 348] width 401 height 64
click at [318, 322] on label "Pareizi" at bounding box center [214, 334] width 401 height 25
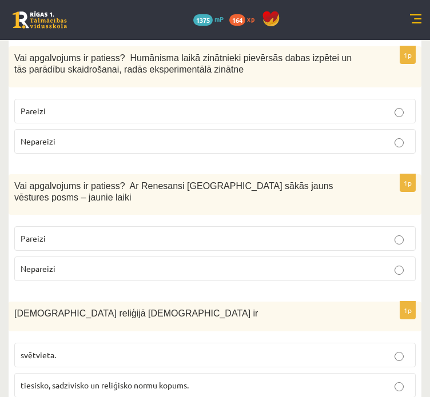
click at [311, 373] on label "tiesisko, sadzīvisko un reliģisko normu kopums." at bounding box center [214, 385] width 401 height 25
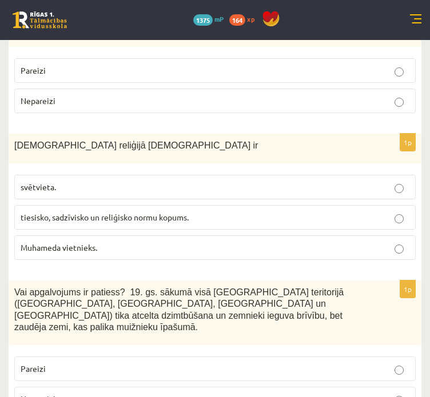
scroll to position [3808, 0]
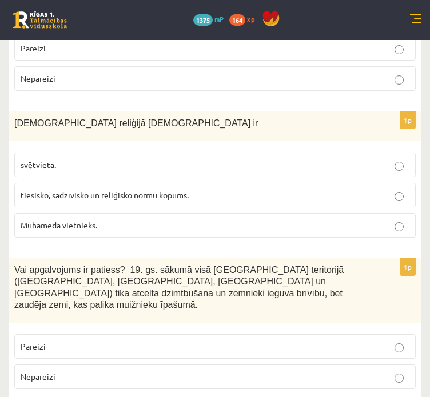
click at [203, 371] on p "Nepareizi" at bounding box center [215, 377] width 388 height 12
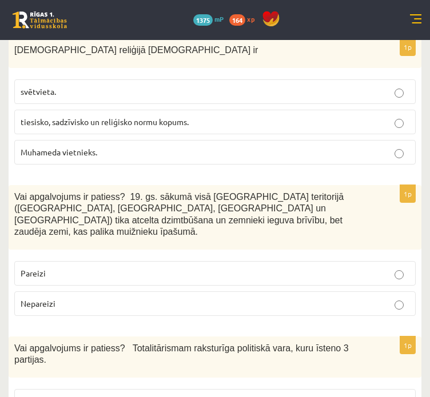
scroll to position [3903, 0]
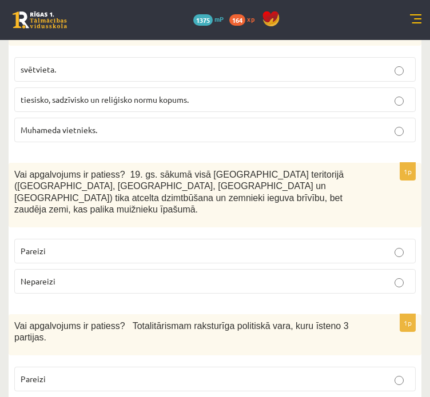
click at [155, 361] on fieldset "Pareizi Nepareizi" at bounding box center [214, 393] width 401 height 64
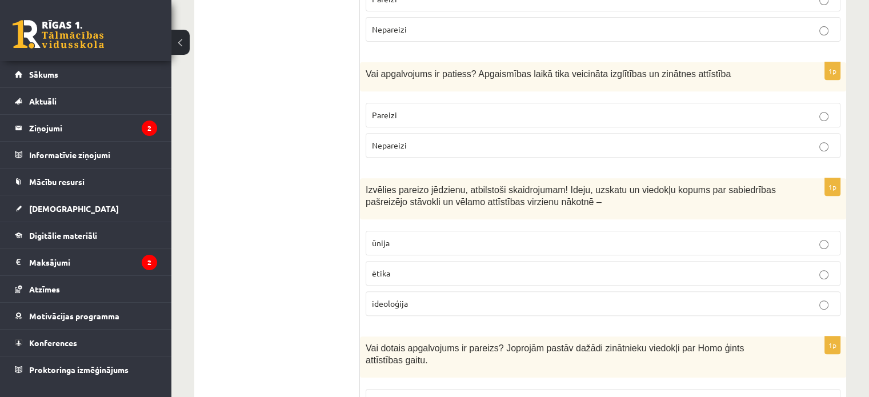
scroll to position [0, 0]
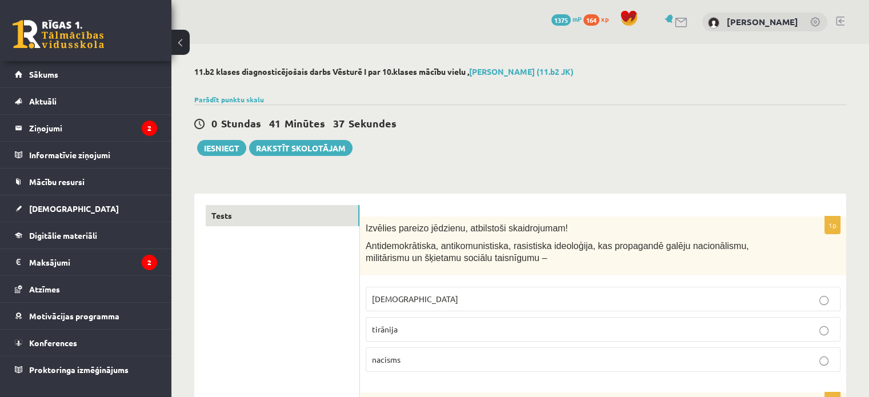
click at [215, 141] on button "Iesniegt" at bounding box center [221, 148] width 49 height 16
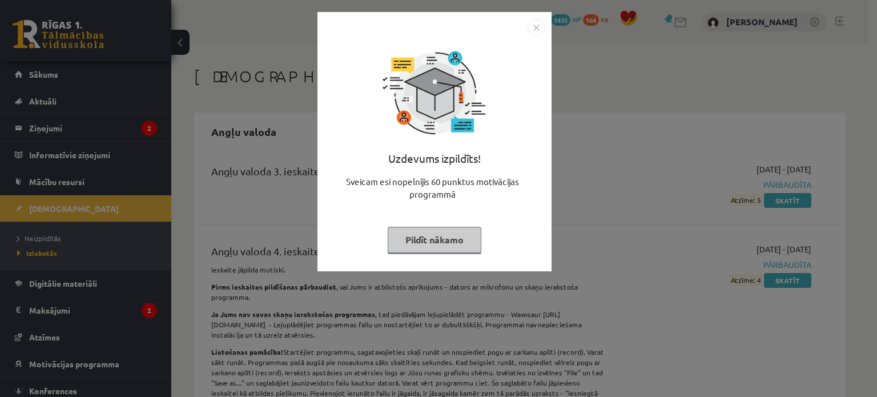
click at [537, 32] on img "Close" at bounding box center [536, 27] width 17 height 17
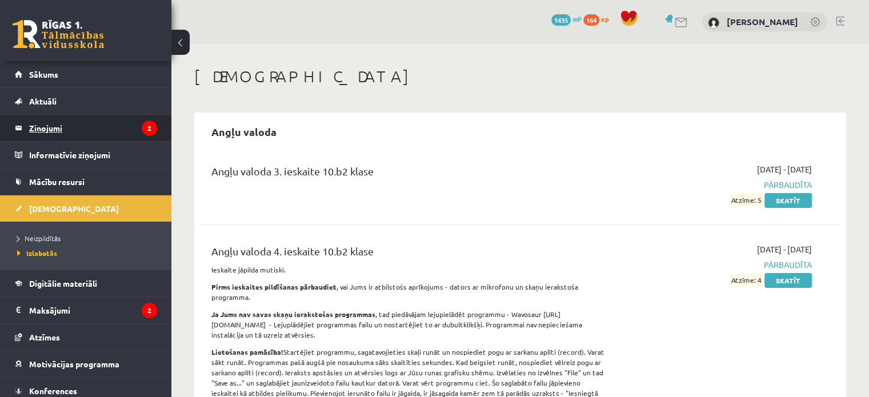
click at [60, 126] on legend "Ziņojumi 2" at bounding box center [93, 128] width 128 height 26
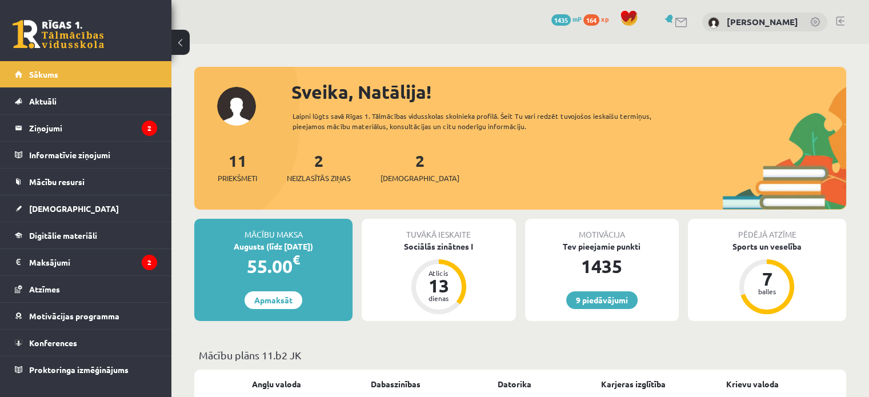
click at [577, 31] on div "9 Dāvanas 1435 mP 164 xp [PERSON_NAME]" at bounding box center [519, 22] width 697 height 44
click at [564, 17] on span "1435" at bounding box center [560, 19] width 19 height 11
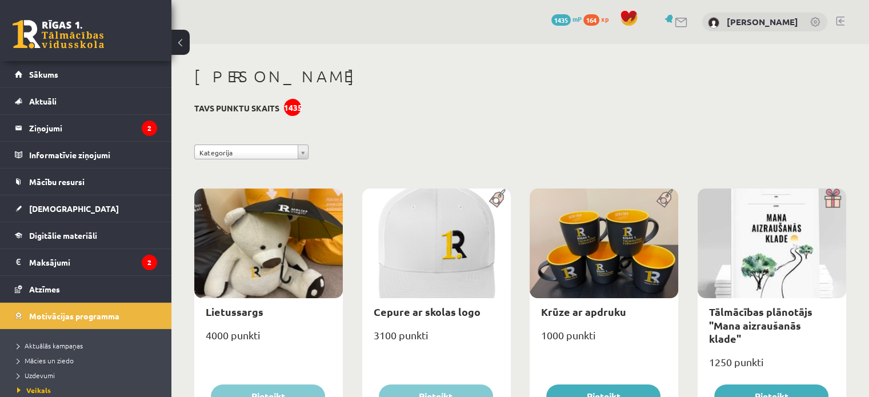
click at [563, 20] on span "1435" at bounding box center [560, 19] width 19 height 11
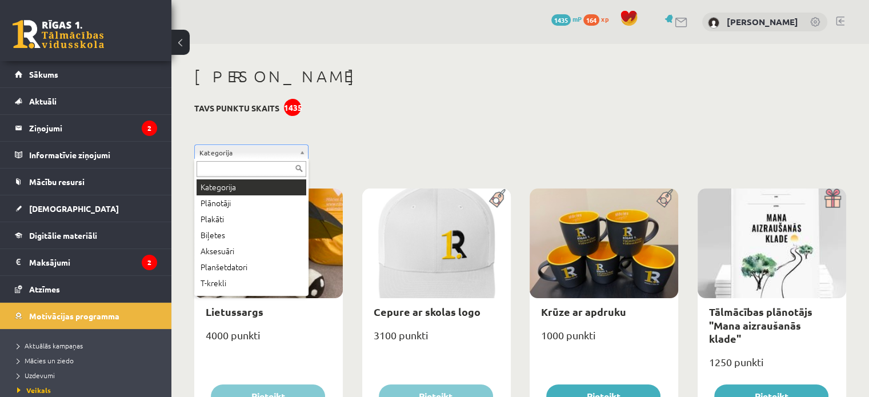
drag, startPoint x: 375, startPoint y: 146, endPoint x: 395, endPoint y: 140, distance: 21.0
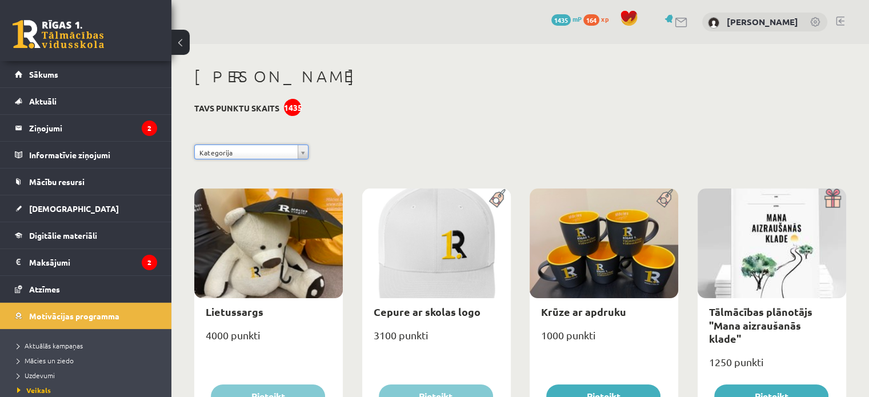
click at [637, 21] on link at bounding box center [629, 23] width 26 height 9
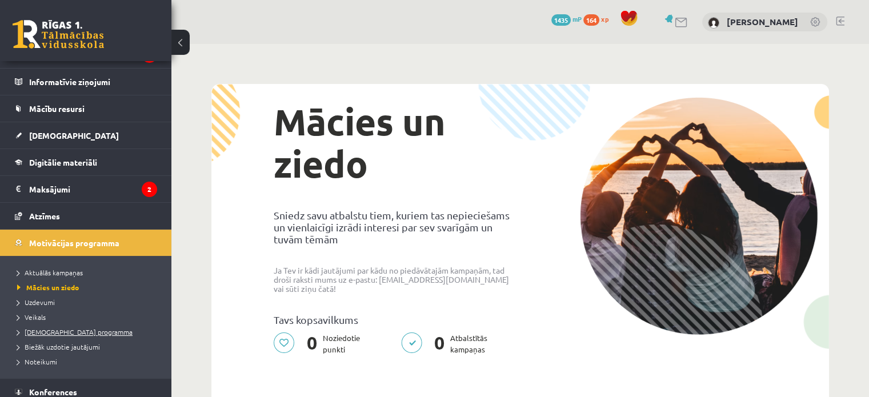
scroll to position [95, 0]
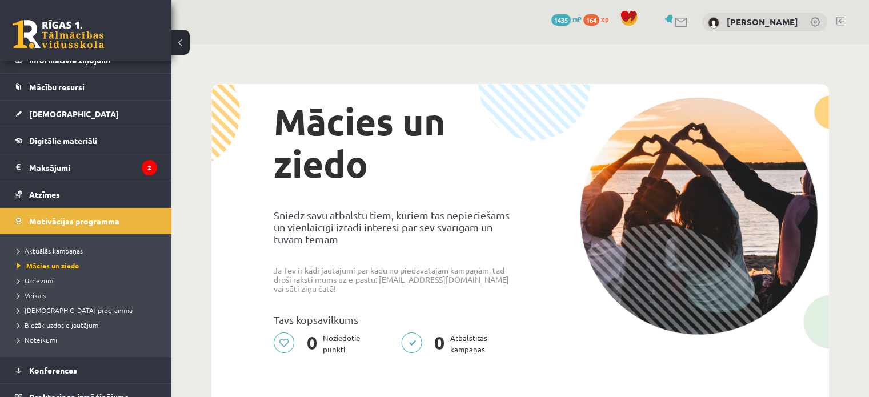
click at [40, 276] on span "Uzdevumi" at bounding box center [36, 280] width 38 height 9
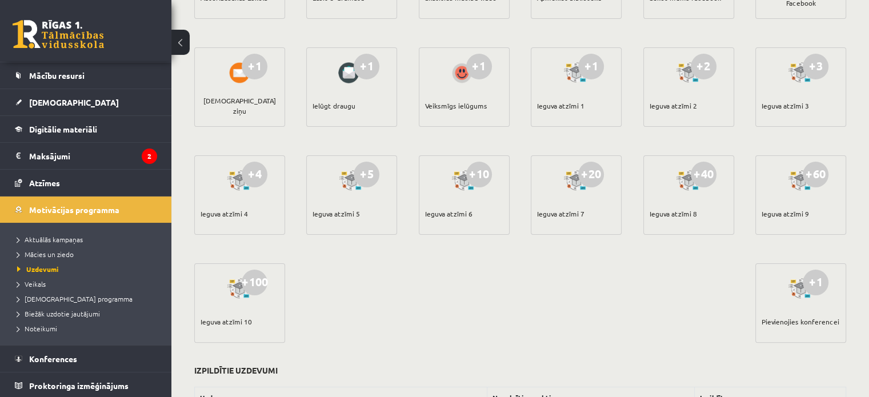
scroll to position [190, 0]
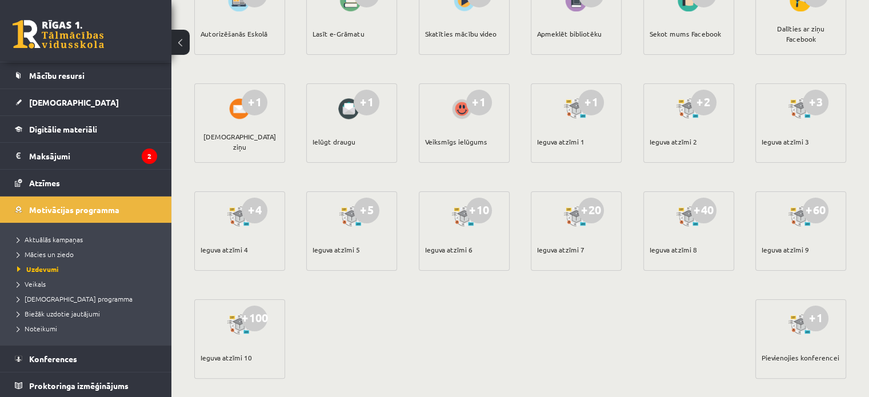
drag, startPoint x: 803, startPoint y: 251, endPoint x: 811, endPoint y: 250, distance: 8.7
click at [811, 250] on div "+60 Ieguva atzīmi 9" at bounding box center [800, 230] width 91 height 79
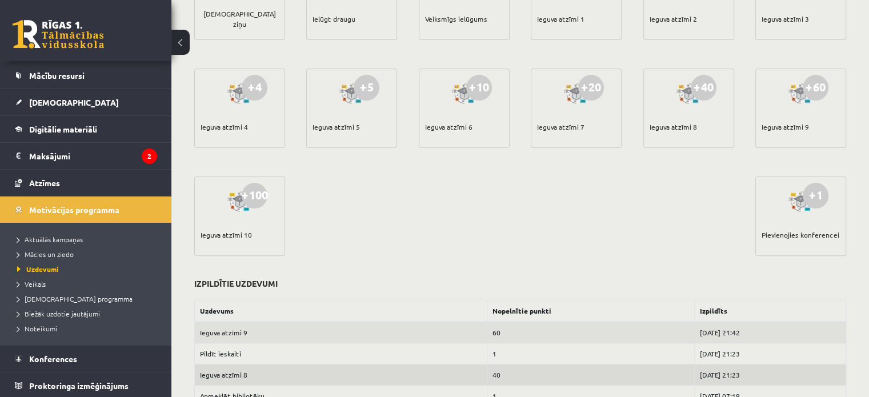
scroll to position [380, 0]
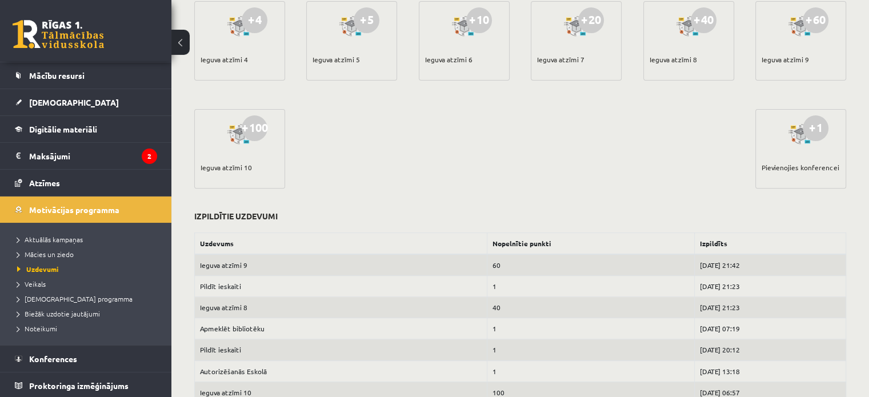
drag, startPoint x: 196, startPoint y: 167, endPoint x: 317, endPoint y: 178, distance: 121.0
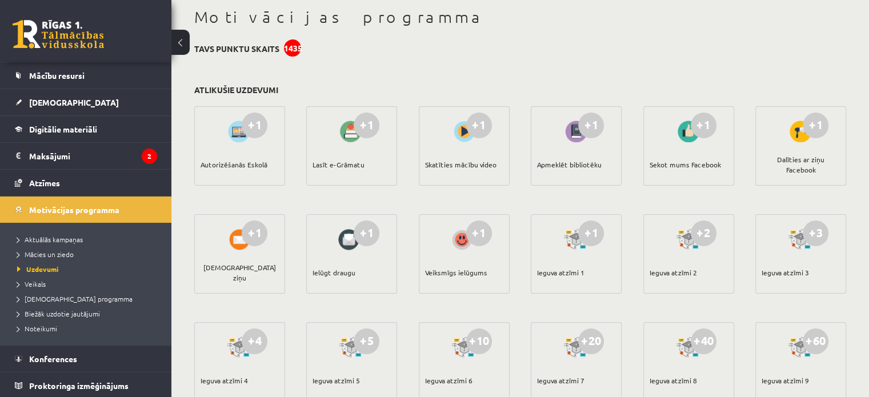
scroll to position [0, 0]
